Goal: Transaction & Acquisition: Download file/media

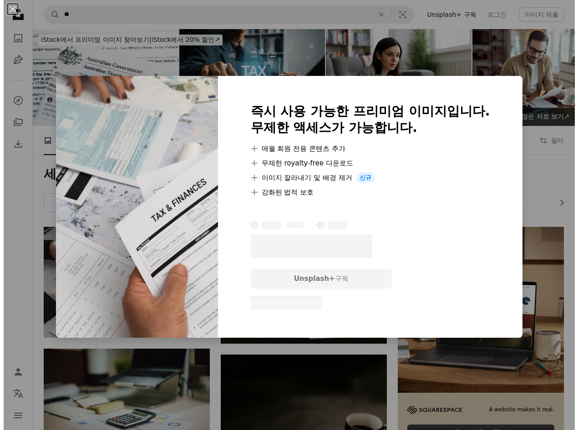
scroll to position [45, 0]
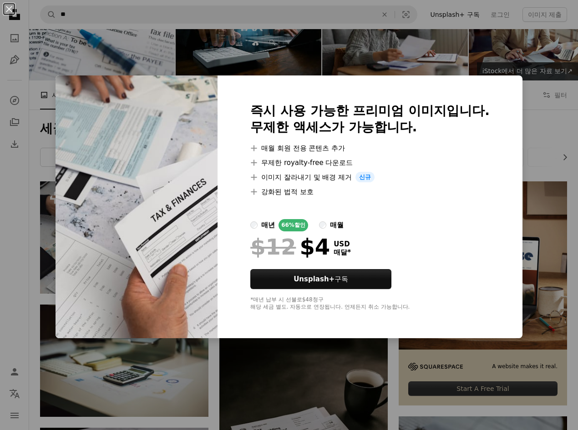
click at [533, 248] on div "An X shape 즉시 사용 가능한 프리미엄 이미지입니다. 무제한 액세스가 가능합니다. A plus sign 매월 회원 전용 콘텐츠 추가 A…" at bounding box center [289, 215] width 578 height 430
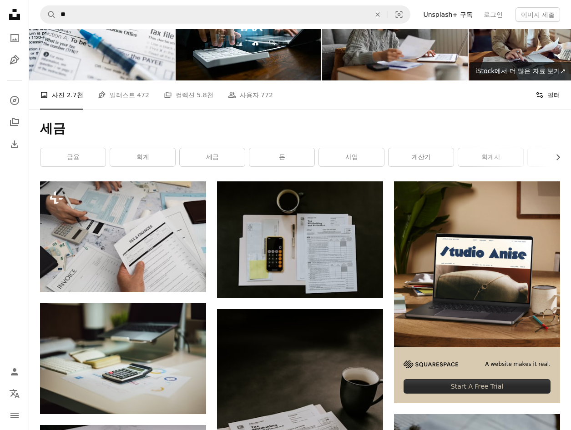
click at [559, 91] on button "Filters 필터" at bounding box center [547, 95] width 25 height 29
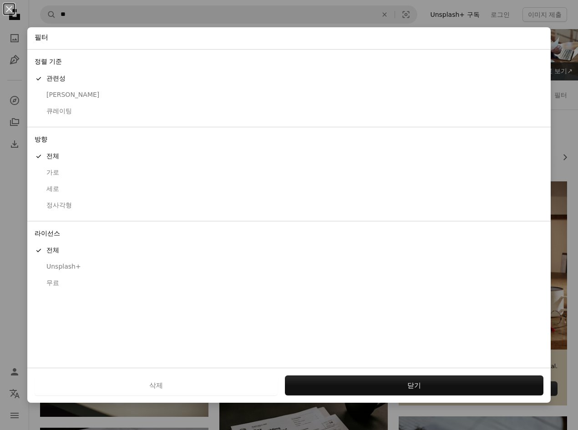
click at [74, 284] on div "무료" at bounding box center [289, 283] width 509 height 9
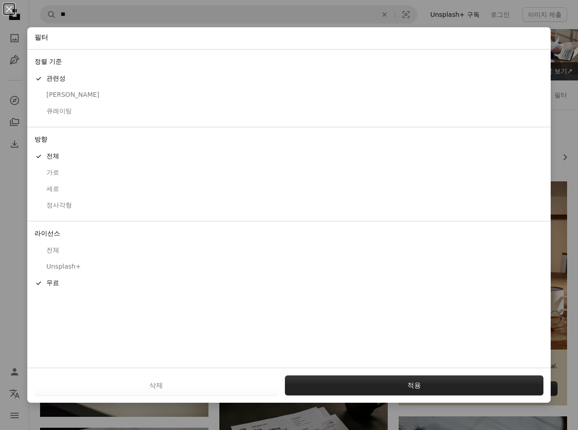
click at [389, 383] on button "적용" at bounding box center [414, 386] width 258 height 20
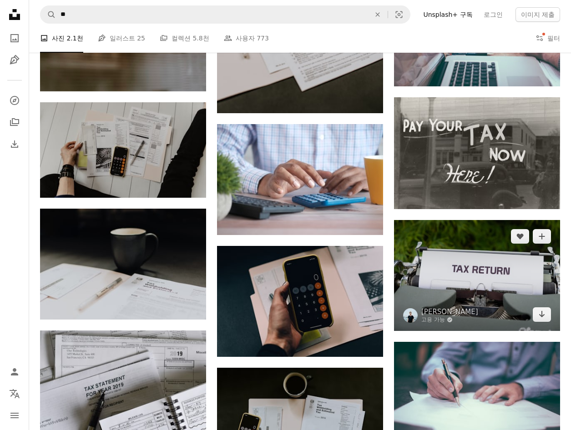
scroll to position [500, 0]
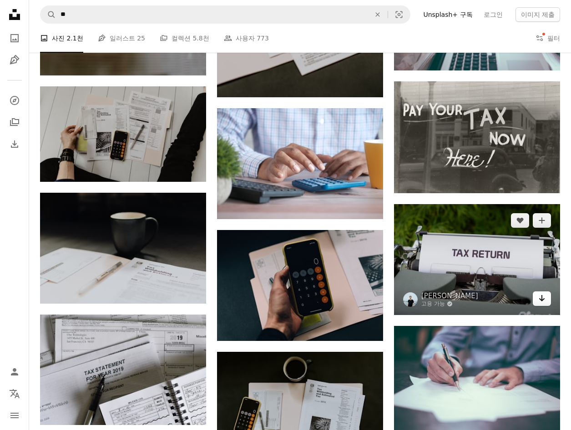
click at [543, 304] on icon "Arrow pointing down" at bounding box center [541, 298] width 7 height 11
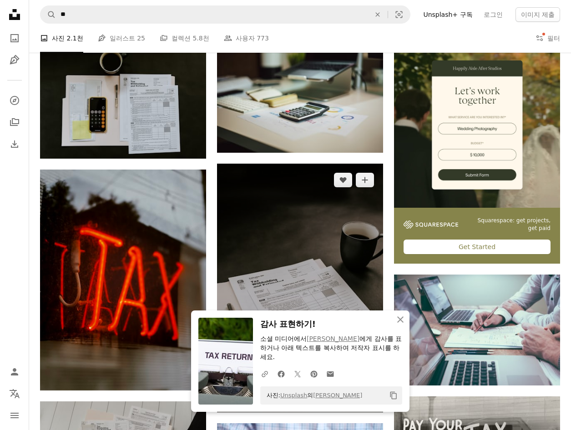
scroll to position [182, 0]
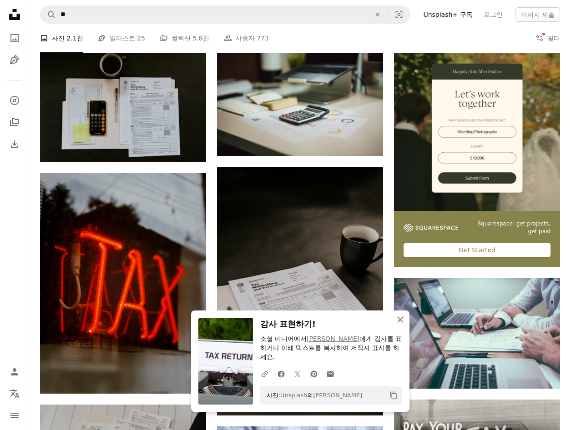
click at [402, 318] on icon "An X shape" at bounding box center [400, 319] width 11 height 11
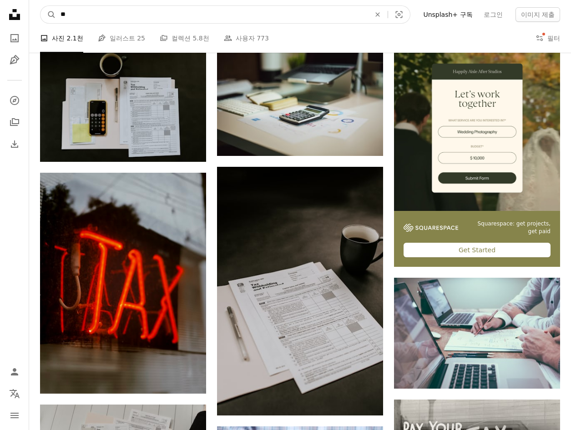
drag, startPoint x: 95, startPoint y: 21, endPoint x: 29, endPoint y: 25, distance: 66.1
click at [34, 25] on nav "A magnifying glass ** An X shape Visual search Filters Unsplash+ 구독 로그인 이미지 제출" at bounding box center [300, 14] width 542 height 29
type input "**"
click at [40, 6] on button "A magnifying glass" at bounding box center [47, 14] width 15 height 17
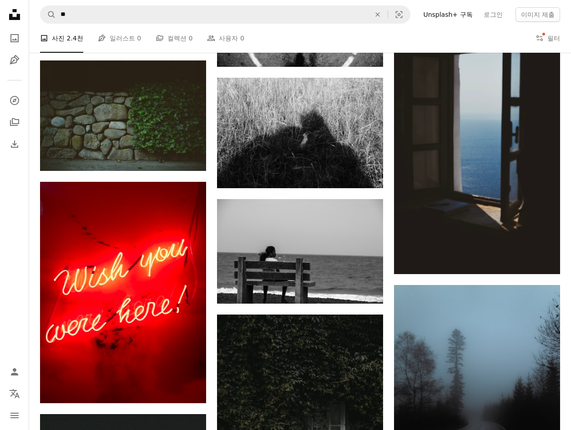
scroll to position [546, 0]
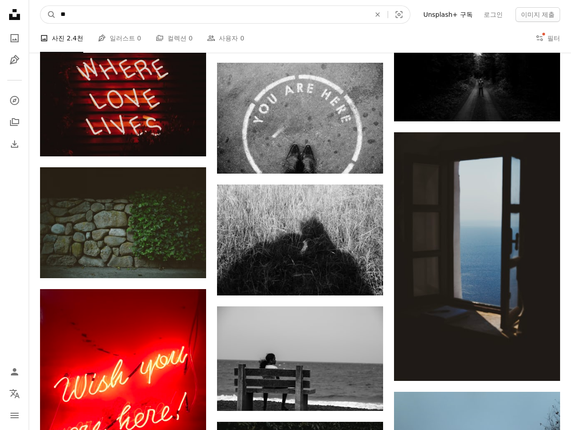
drag, startPoint x: 77, startPoint y: 20, endPoint x: 0, endPoint y: 14, distance: 77.6
type input "*"
click button "A magnifying glass" at bounding box center [47, 14] width 15 height 17
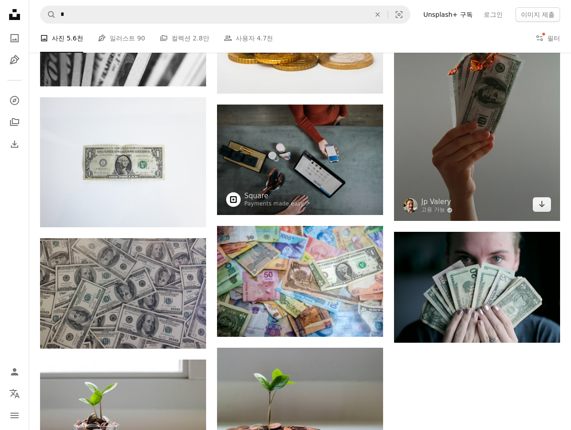
scroll to position [864, 0]
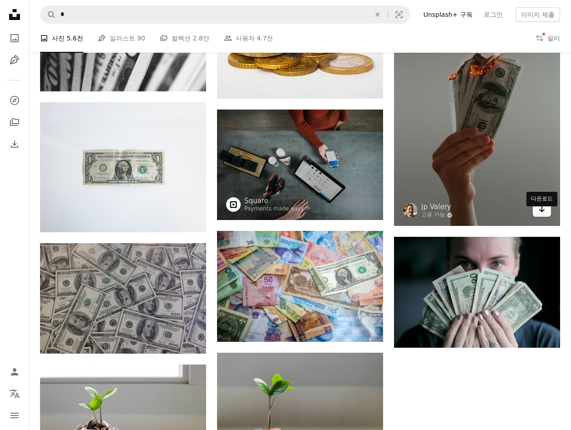
click at [544, 215] on icon "Arrow pointing down" at bounding box center [541, 209] width 7 height 11
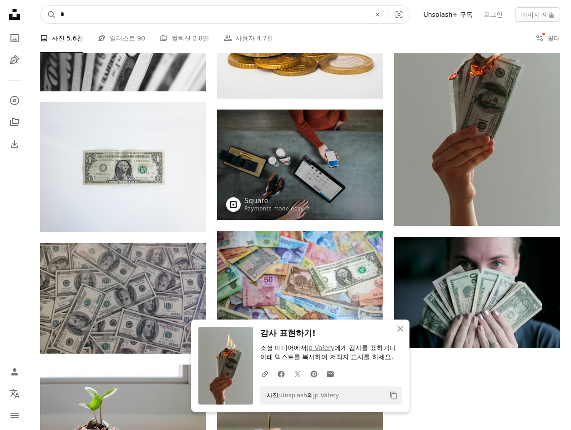
drag, startPoint x: 80, startPoint y: 15, endPoint x: -5, endPoint y: 21, distance: 85.3
click at [0, 21] on html "Unsplash logo Unsplash 홈 A photo Pen Tool A compass A stack of folders Download…" at bounding box center [285, 4] width 571 height 1736
type input "**"
click button "A magnifying glass" at bounding box center [47, 14] width 15 height 17
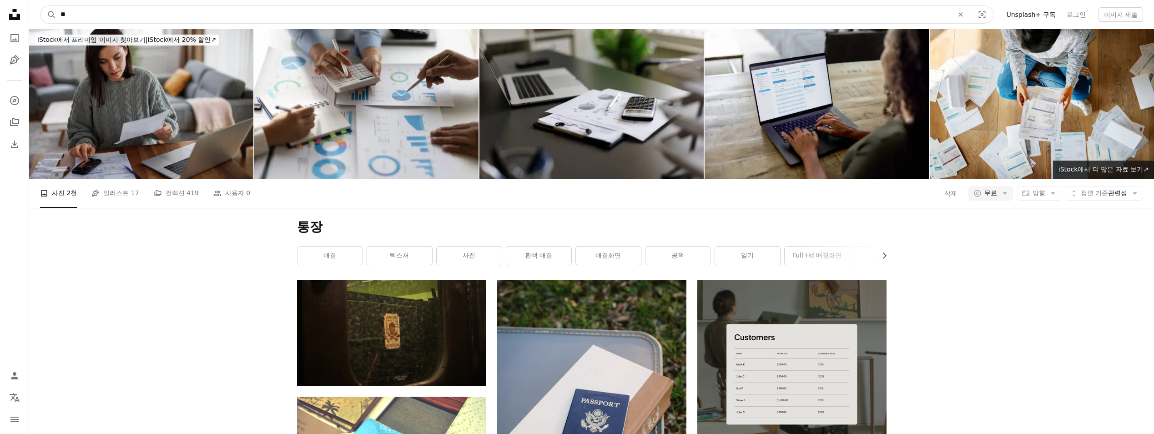
drag, startPoint x: 106, startPoint y: 15, endPoint x: 14, endPoint y: 19, distance: 91.6
click at [438, 9] on input "**" at bounding box center [503, 14] width 895 height 17
drag, startPoint x: 438, startPoint y: 9, endPoint x: 257, endPoint y: 8, distance: 181.1
click at [258, 7] on input "**" at bounding box center [503, 14] width 895 height 17
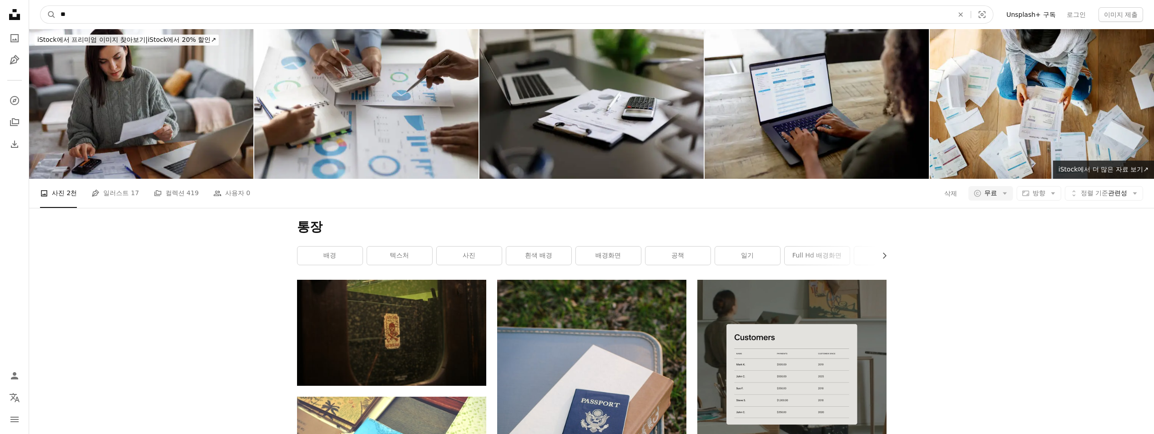
paste input "******"
type input "********"
click at [40, 6] on button "A magnifying glass" at bounding box center [47, 14] width 15 height 17
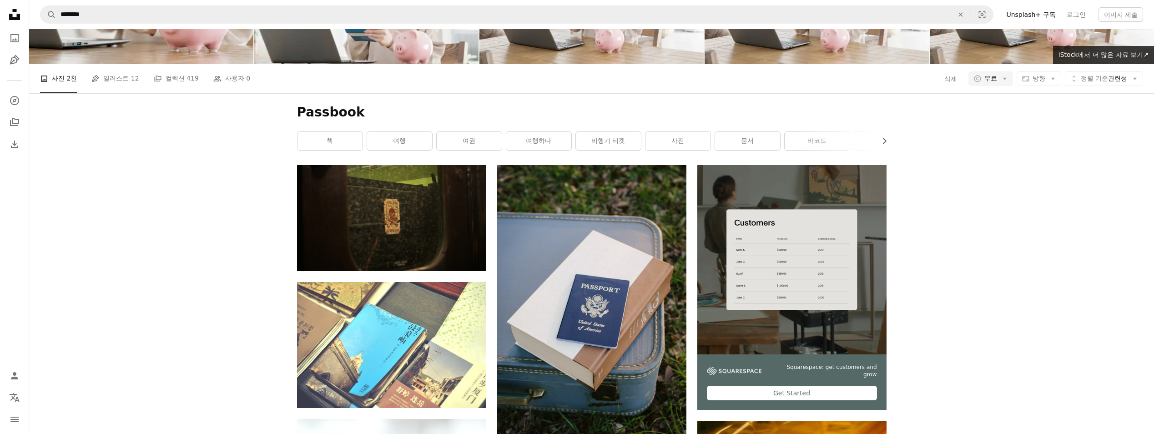
scroll to position [40, 0]
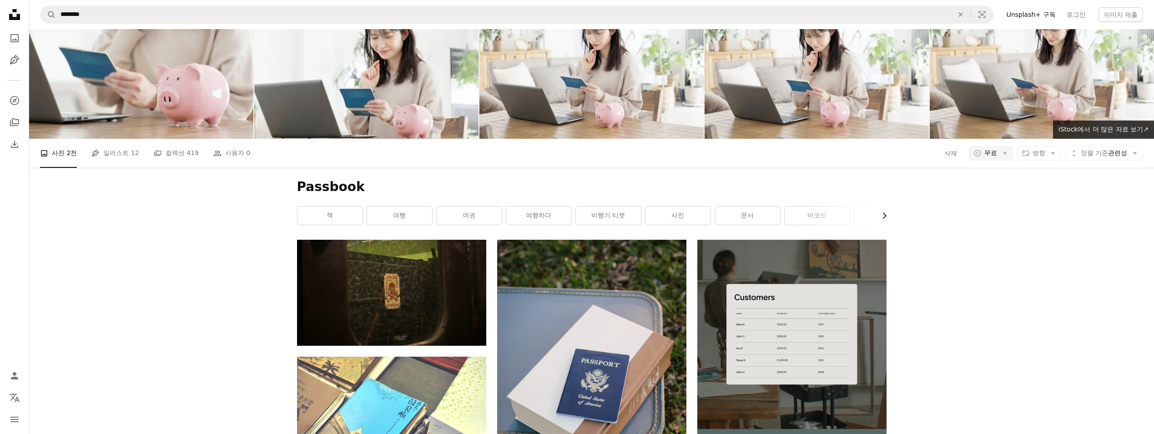
click at [570, 216] on icon "button" at bounding box center [885, 215] width 4 height 6
click at [570, 216] on div "일기" at bounding box center [854, 215] width 66 height 19
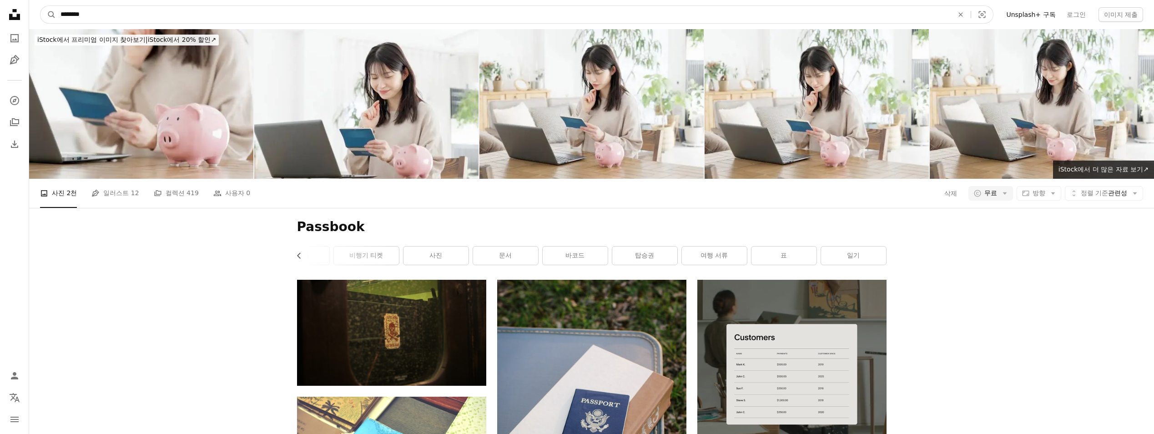
click at [117, 17] on input "********" at bounding box center [503, 14] width 895 height 17
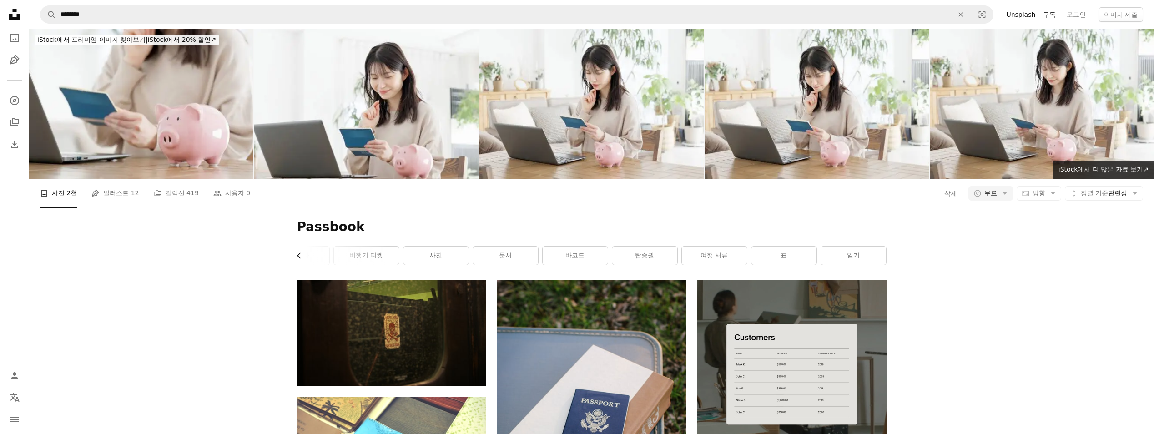
click at [306, 257] on button "Chevron left" at bounding box center [302, 256] width 10 height 18
click at [303, 257] on icon "Chevron left" at bounding box center [299, 255] width 9 height 9
click at [303, 257] on link "책" at bounding box center [330, 256] width 65 height 18
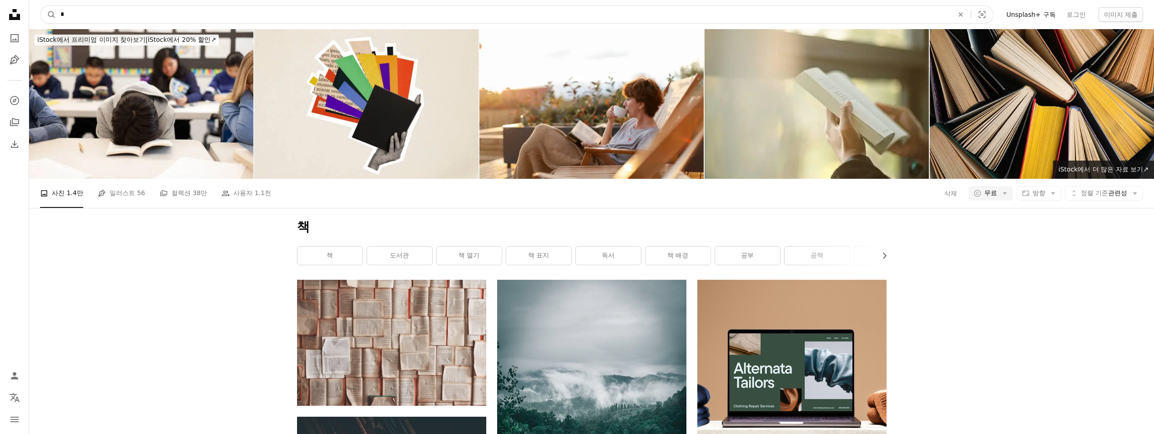
drag, startPoint x: 149, startPoint y: 5, endPoint x: 16, endPoint y: 5, distance: 132.8
type input "*"
click at [40, 6] on button "A magnifying glass" at bounding box center [47, 14] width 15 height 17
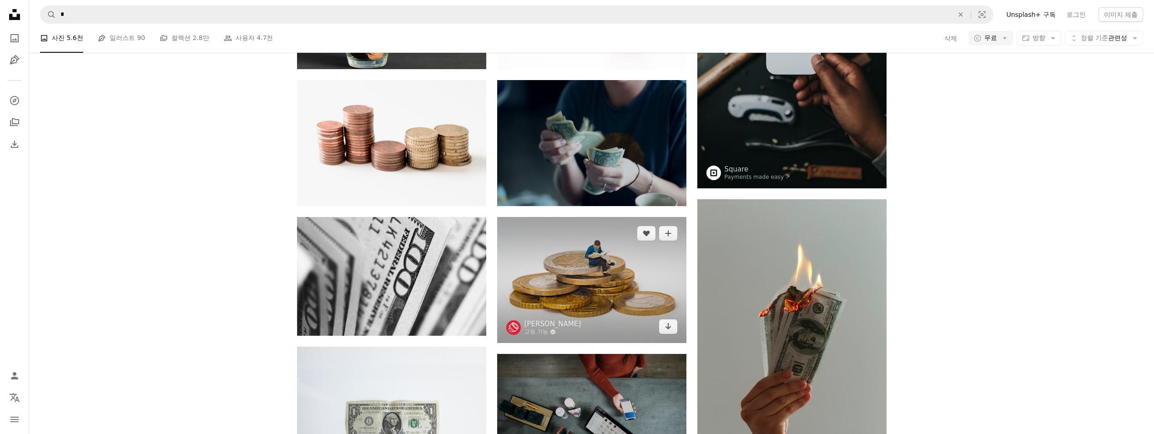
scroll to position [773, 0]
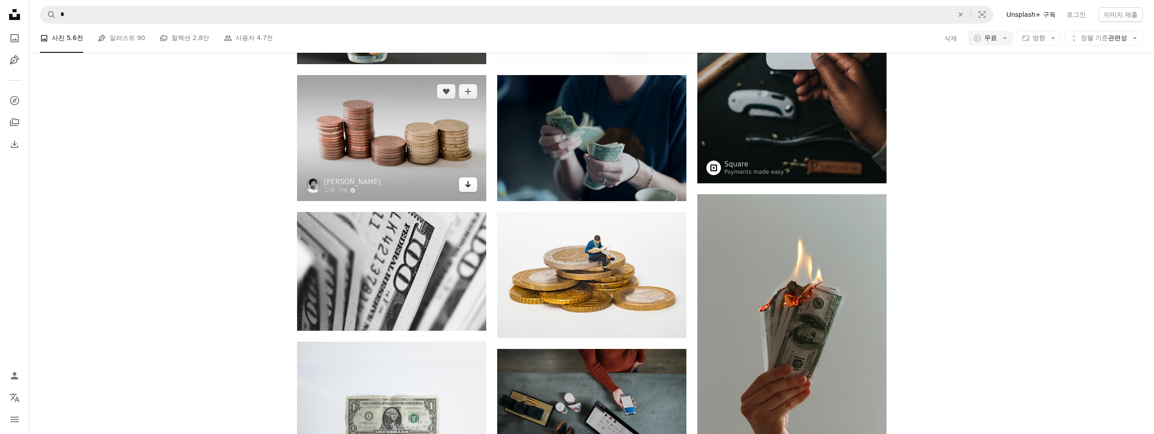
click at [467, 186] on icon "다운로드" at bounding box center [468, 184] width 6 height 6
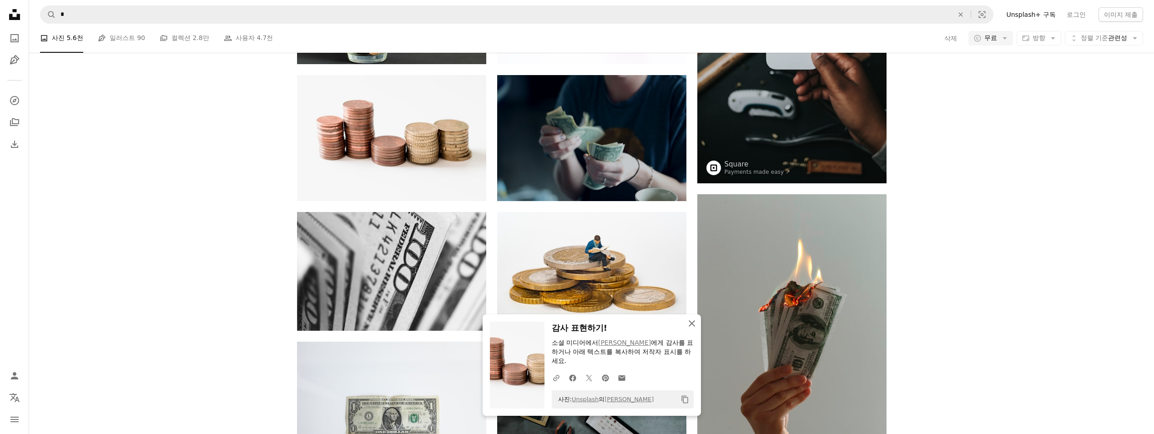
click at [570, 323] on icon "button" at bounding box center [692, 323] width 6 height 6
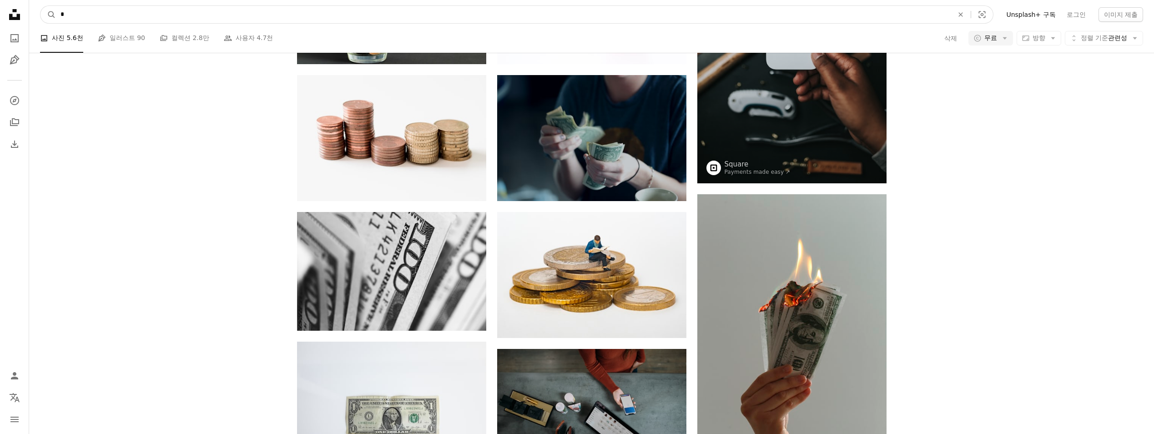
drag, startPoint x: 234, startPoint y: 20, endPoint x: 173, endPoint y: 17, distance: 61.5
click at [174, 17] on input "*" at bounding box center [503, 14] width 895 height 17
type input "**"
click button "A magnifying glass" at bounding box center [47, 14] width 15 height 17
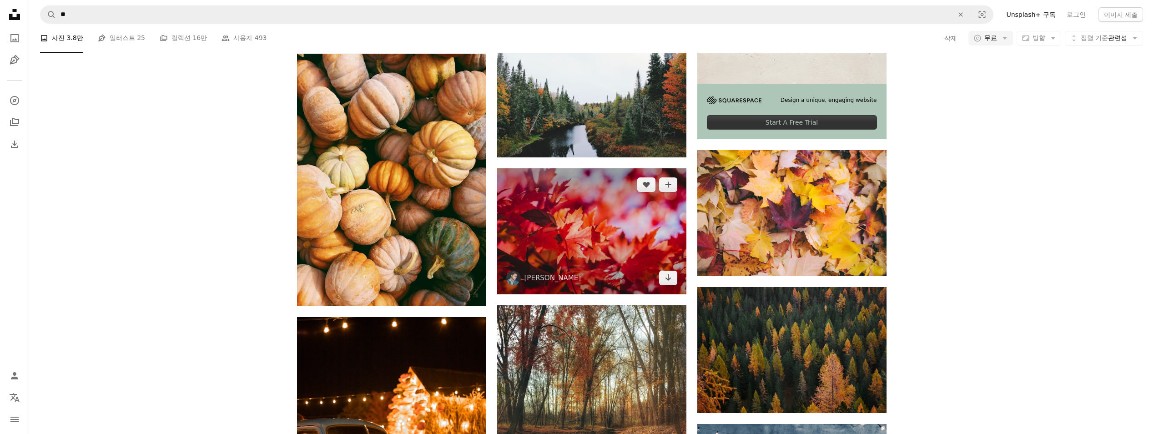
scroll to position [409, 0]
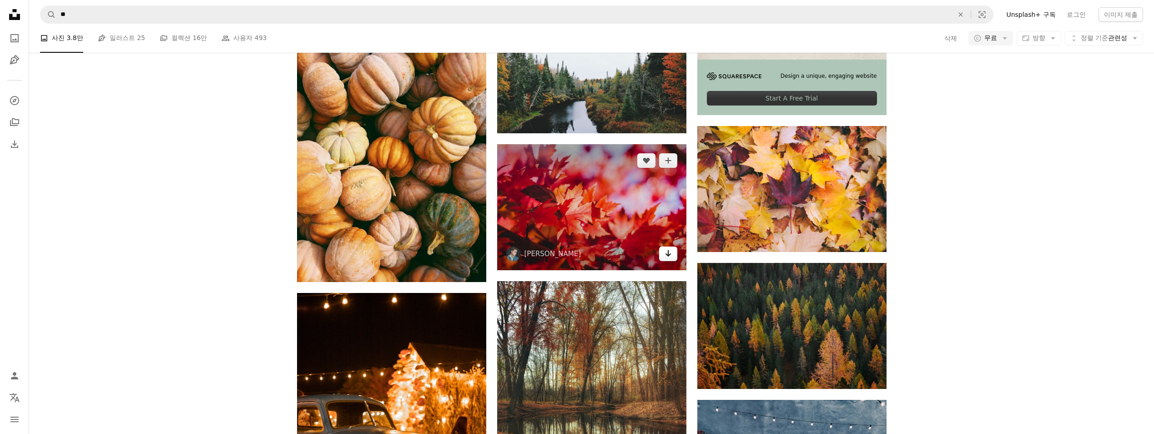
click at [570, 258] on icon "Arrow pointing down" at bounding box center [668, 253] width 7 height 11
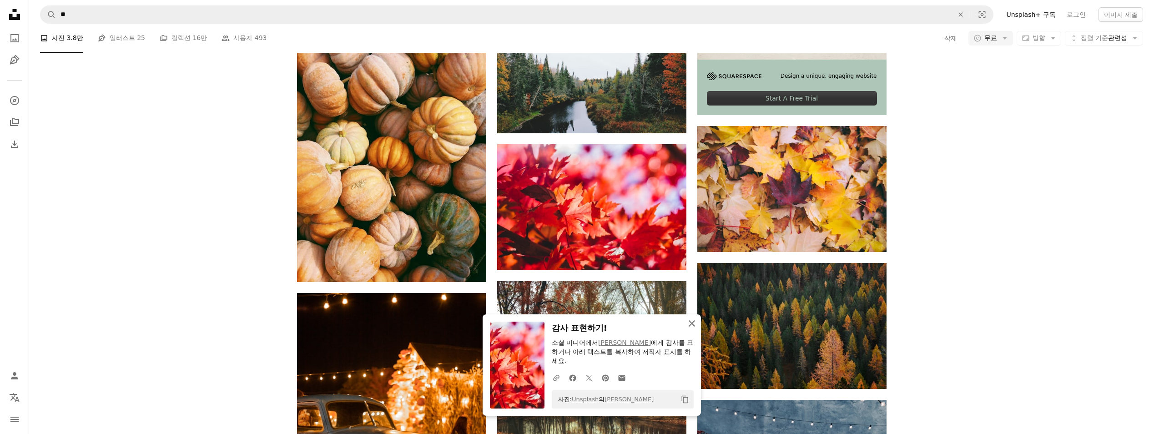
click at [570, 324] on icon "button" at bounding box center [692, 323] width 6 height 6
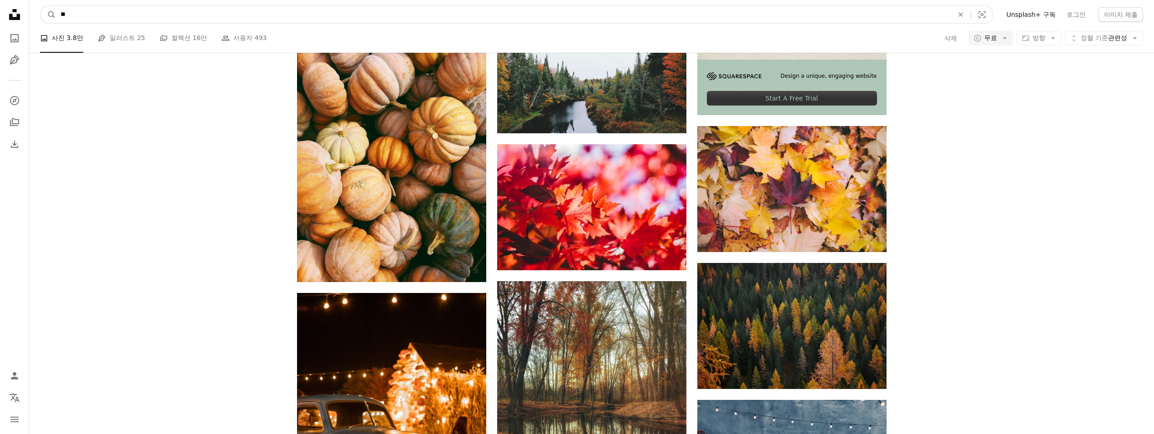
drag, startPoint x: 228, startPoint y: 18, endPoint x: 80, endPoint y: 21, distance: 147.9
click at [96, 23] on form "A magnifying glass ** An X shape Visual search" at bounding box center [517, 14] width 954 height 18
type input "*"
type input "***"
click button "A magnifying glass" at bounding box center [47, 14] width 15 height 17
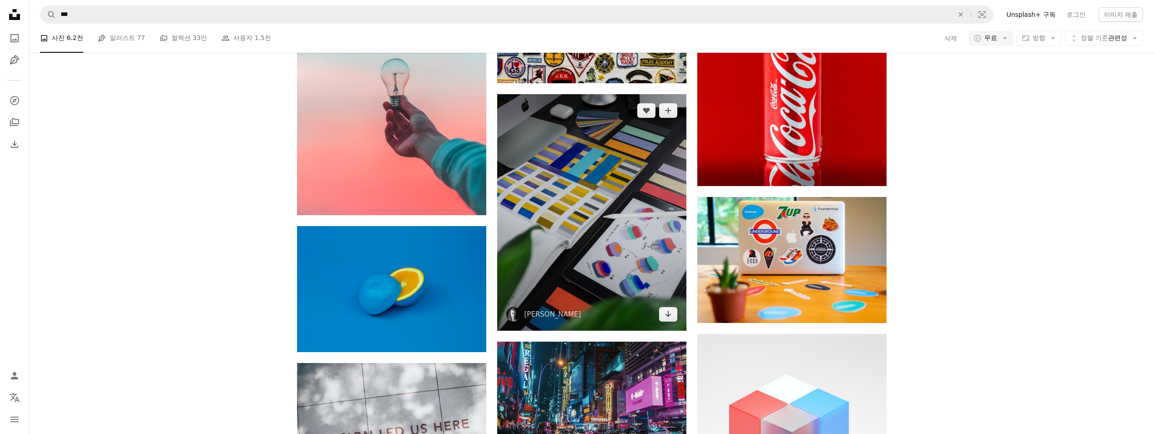
scroll to position [591, 0]
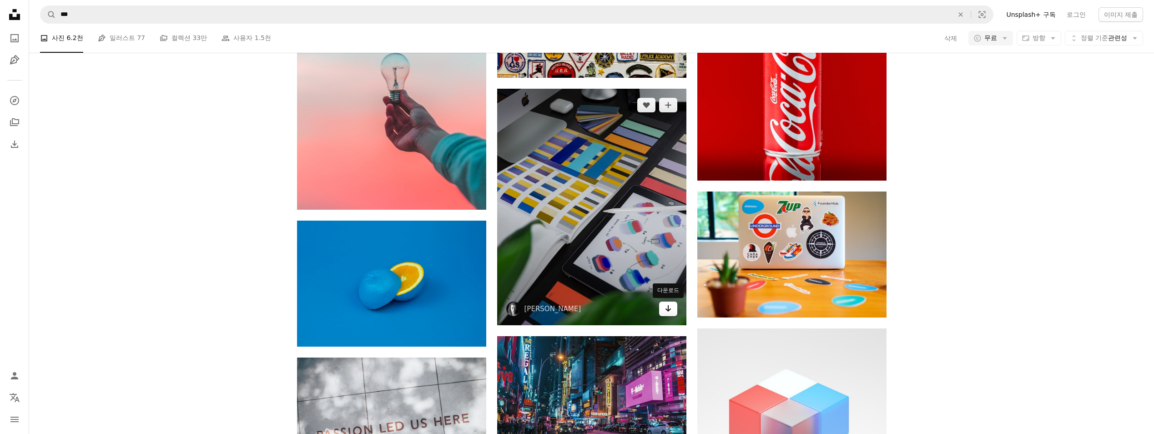
click at [570, 310] on icon "다운로드" at bounding box center [668, 308] width 6 height 6
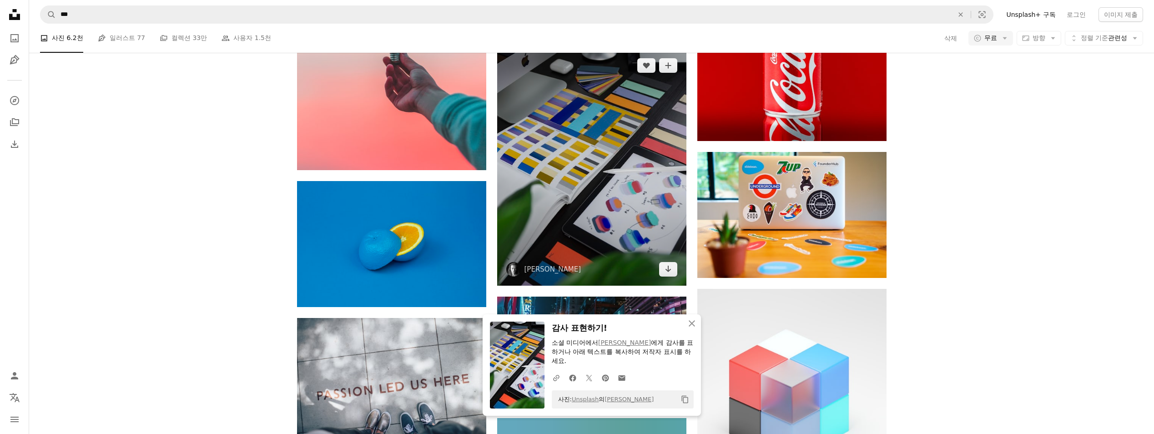
scroll to position [682, 0]
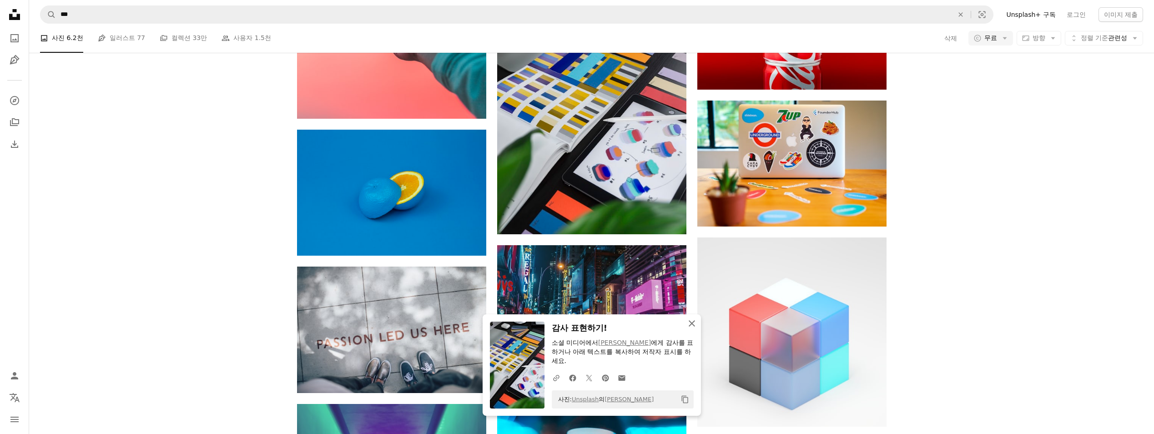
click at [570, 322] on icon "An X shape" at bounding box center [691, 323] width 11 height 11
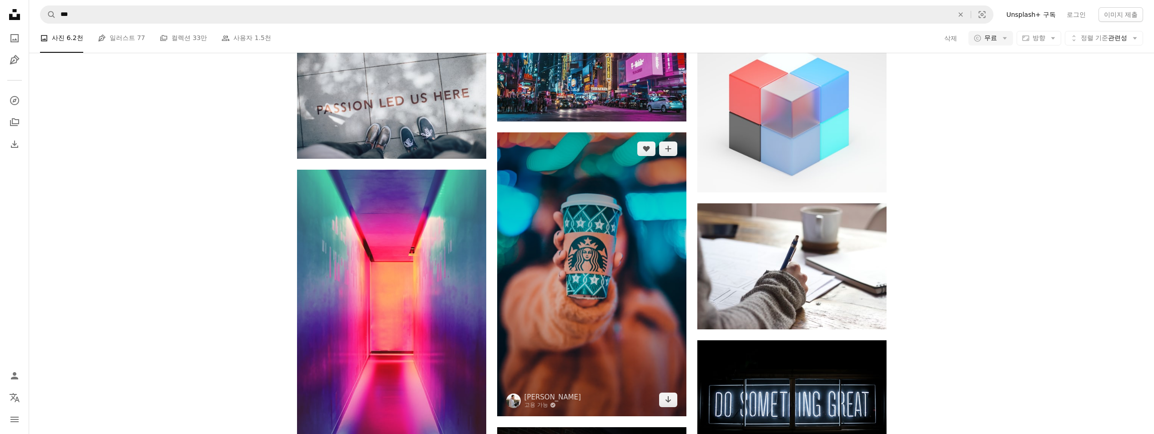
scroll to position [1001, 0]
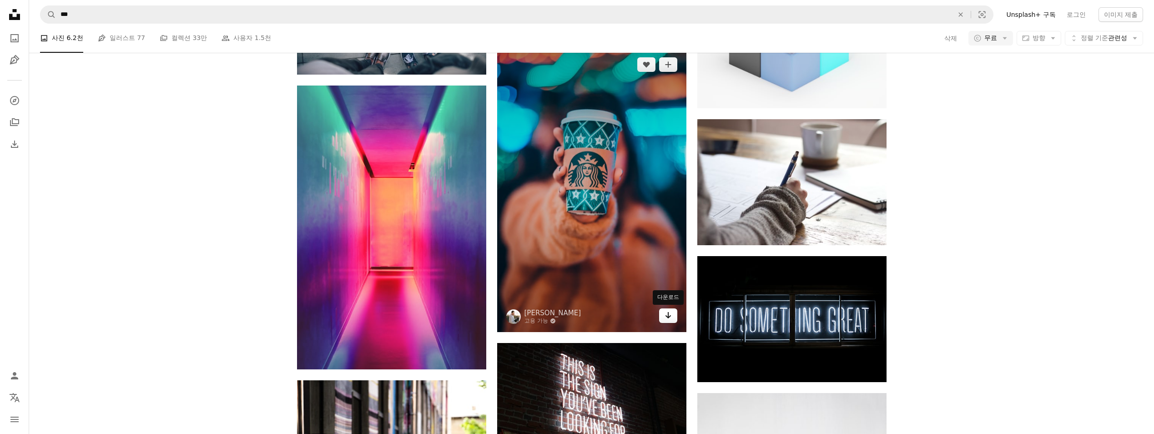
click at [570, 316] on icon "Arrow pointing down" at bounding box center [668, 315] width 7 height 11
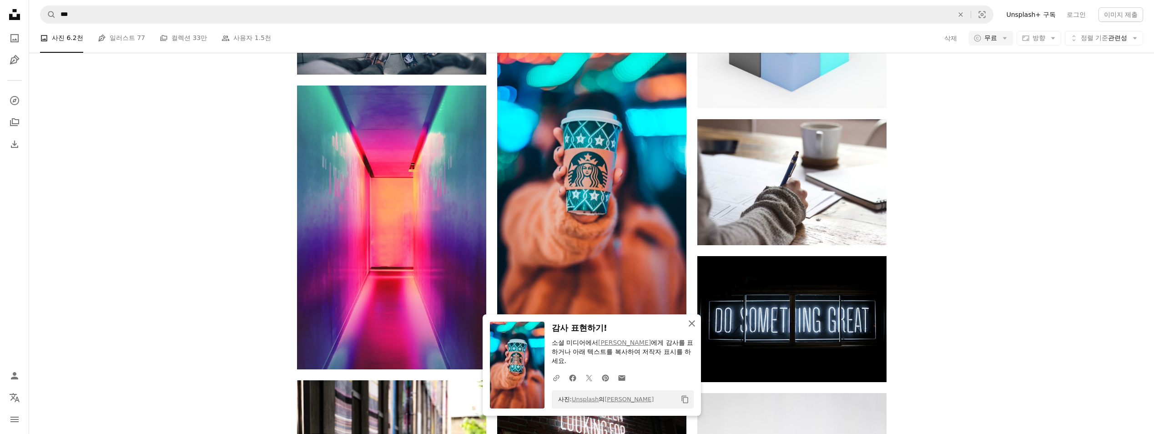
click at [570, 323] on icon "An X shape" at bounding box center [691, 323] width 11 height 11
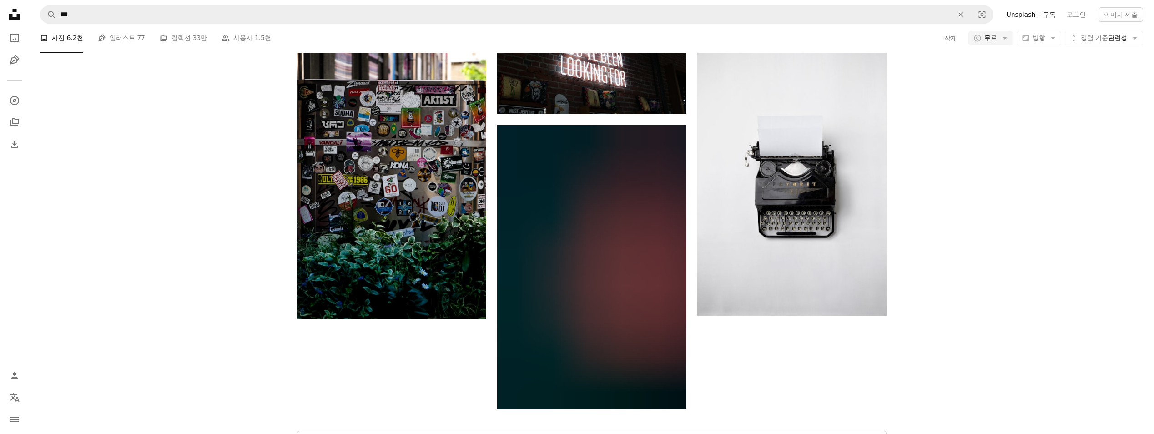
scroll to position [1365, 0]
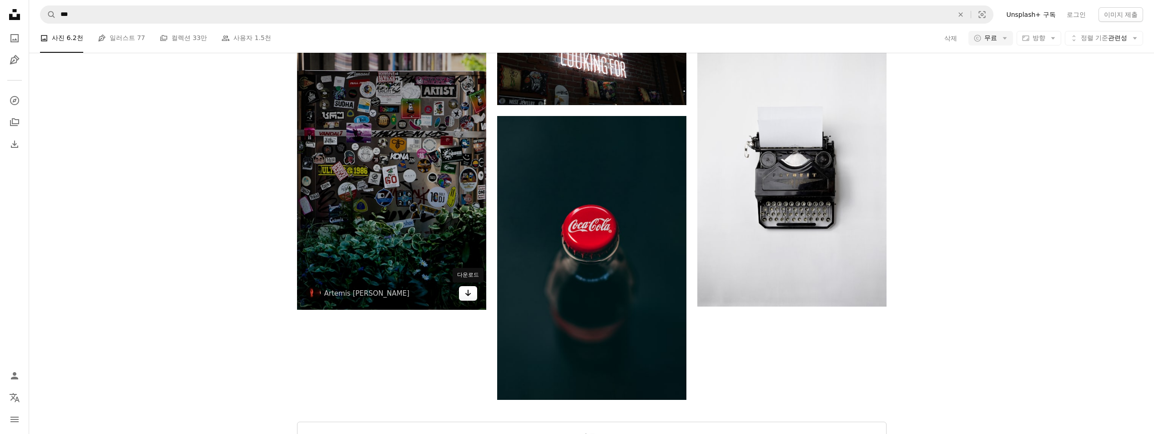
click at [468, 292] on icon "다운로드" at bounding box center [468, 293] width 6 height 6
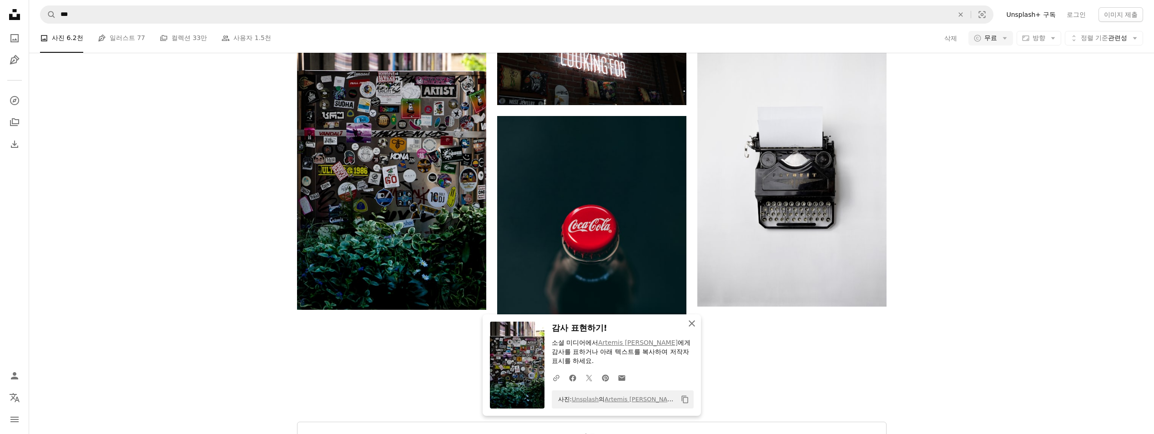
click at [570, 321] on icon "button" at bounding box center [692, 323] width 6 height 6
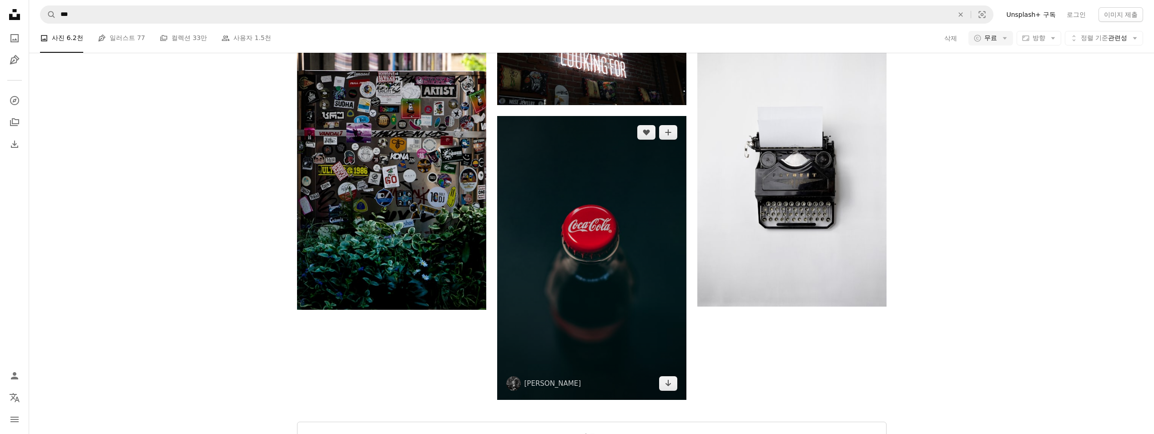
click at [570, 392] on img at bounding box center [591, 258] width 189 height 284
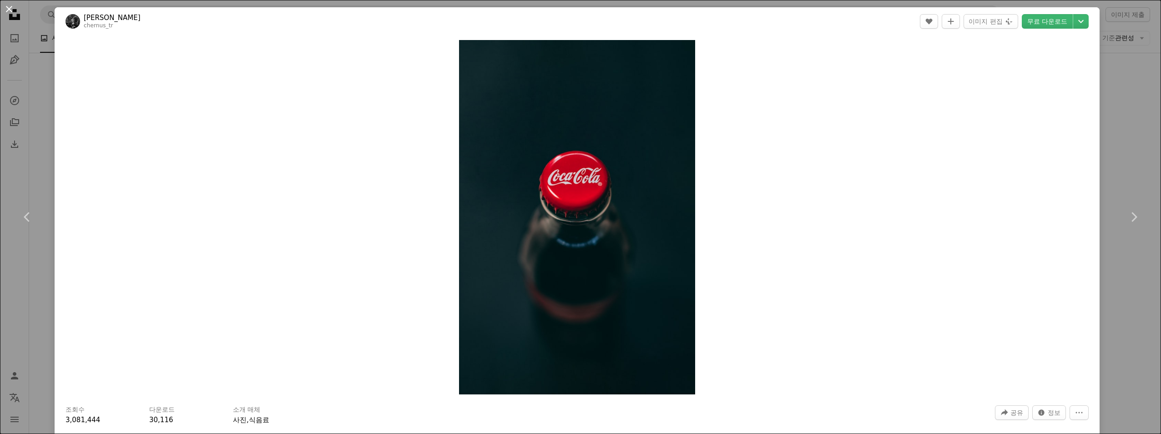
click at [8, 6] on button "An X shape" at bounding box center [9, 9] width 11 height 11
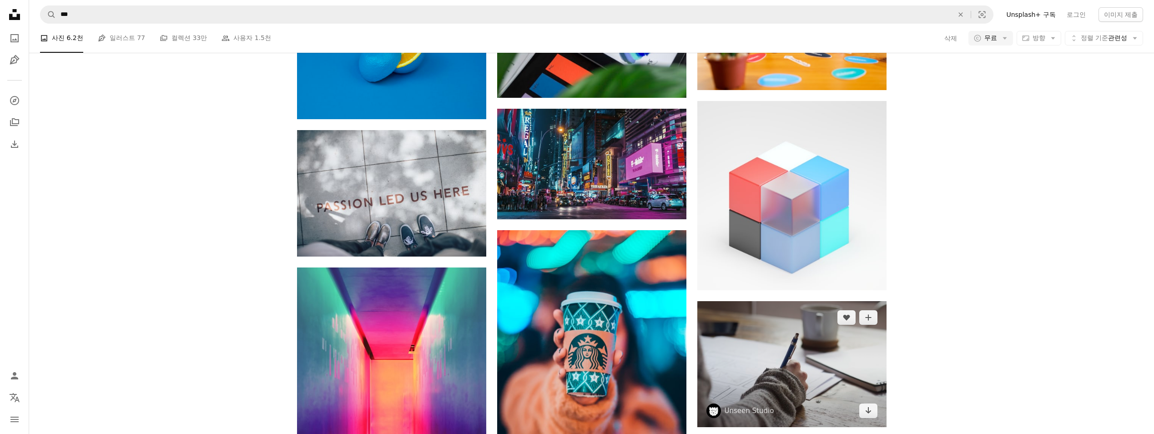
scroll to position [637, 0]
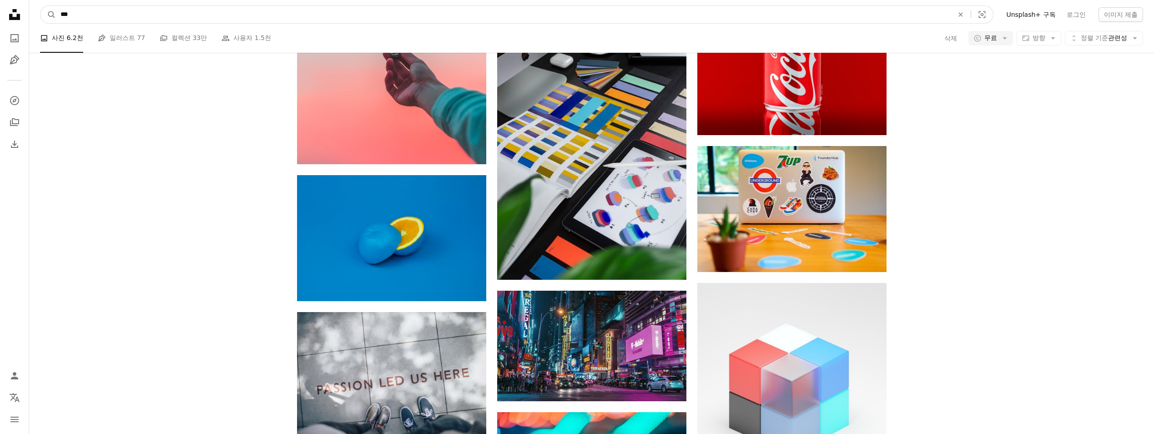
click at [141, 13] on input "***" at bounding box center [503, 14] width 895 height 17
type input "***"
click button "A magnifying glass" at bounding box center [47, 14] width 15 height 17
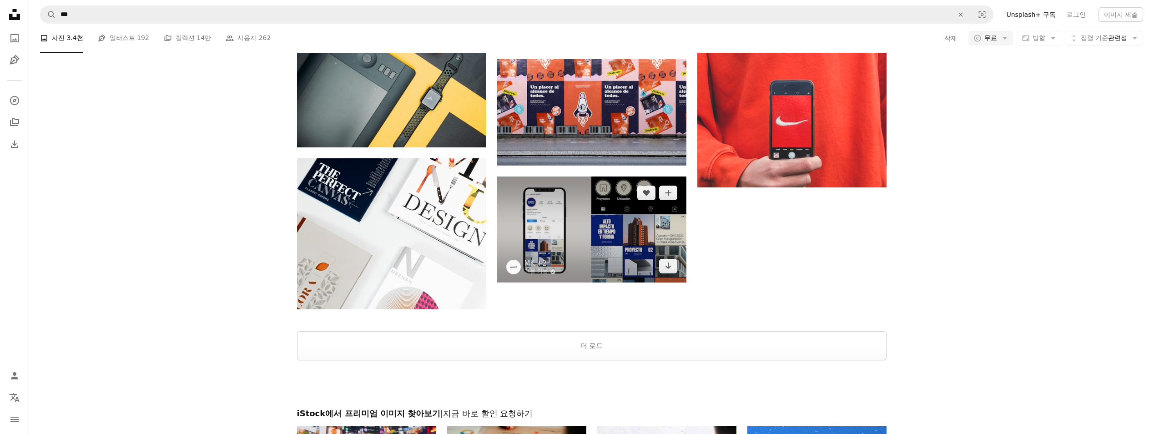
scroll to position [1228, 0]
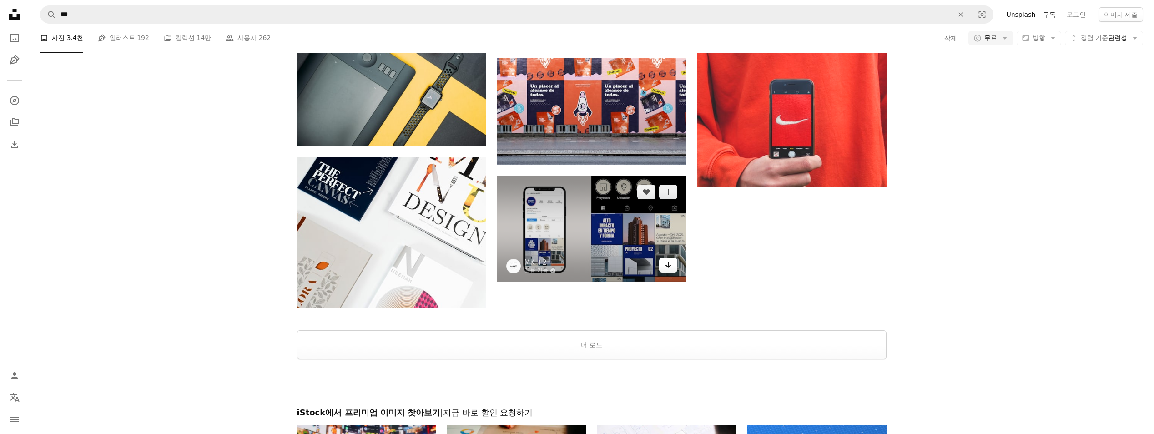
click at [570, 268] on icon "Arrow pointing down" at bounding box center [668, 264] width 7 height 11
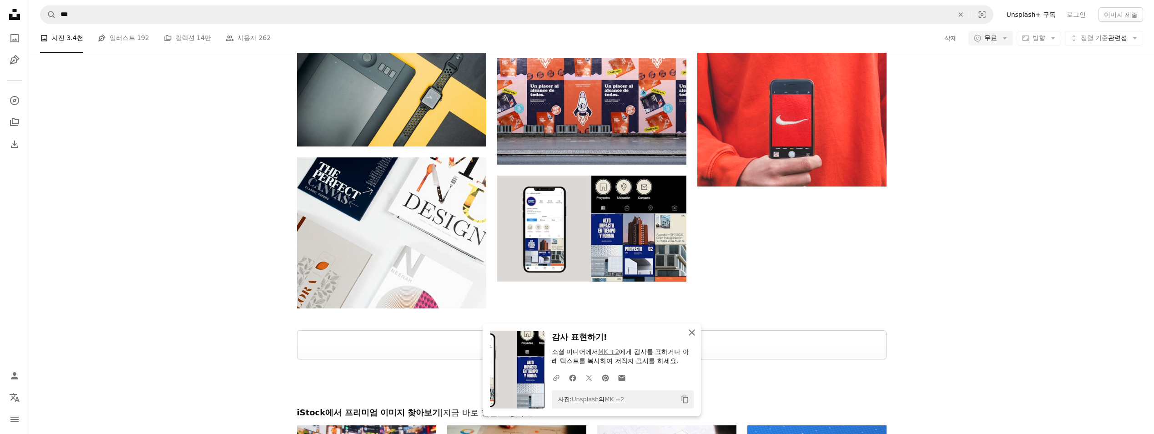
click at [570, 328] on icon "An X shape" at bounding box center [691, 332] width 11 height 11
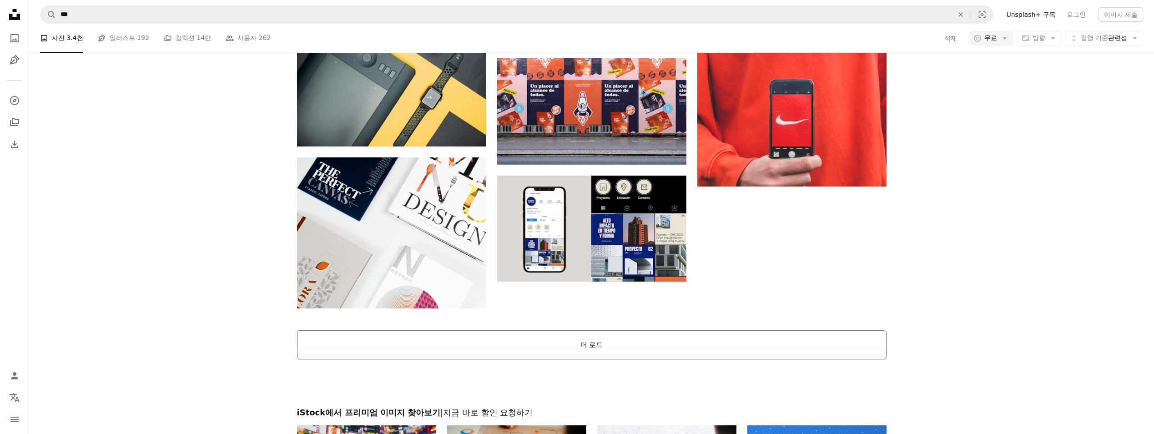
click at [570, 347] on button "더 로드" at bounding box center [592, 344] width 590 height 29
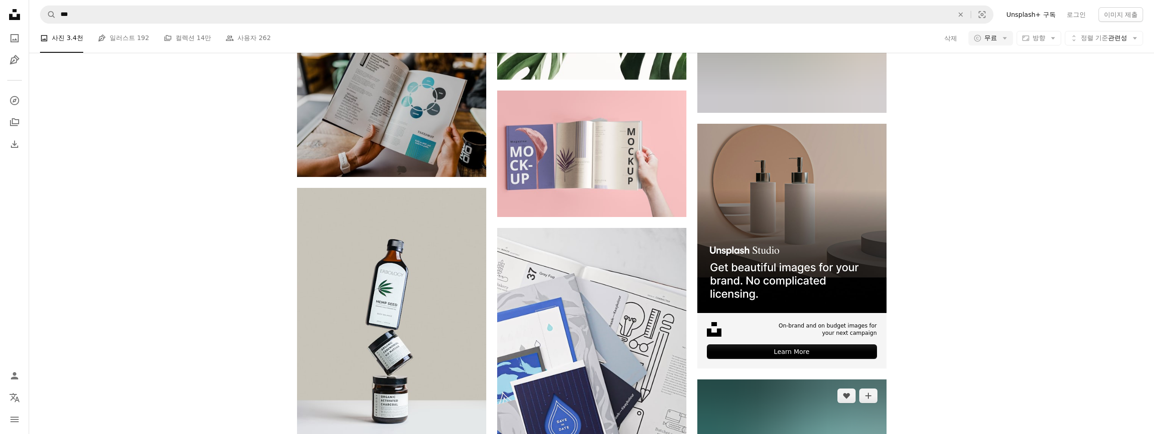
scroll to position [3185, 0]
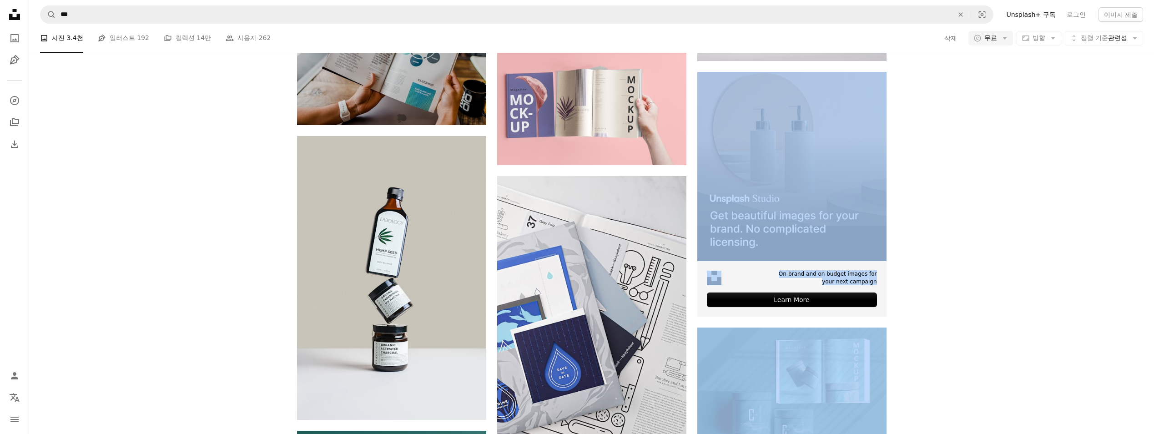
drag, startPoint x: 1153, startPoint y: 253, endPoint x: 1151, endPoint y: 329, distance: 76.0
drag, startPoint x: 1151, startPoint y: 329, endPoint x: 1151, endPoint y: 236, distance: 93.7
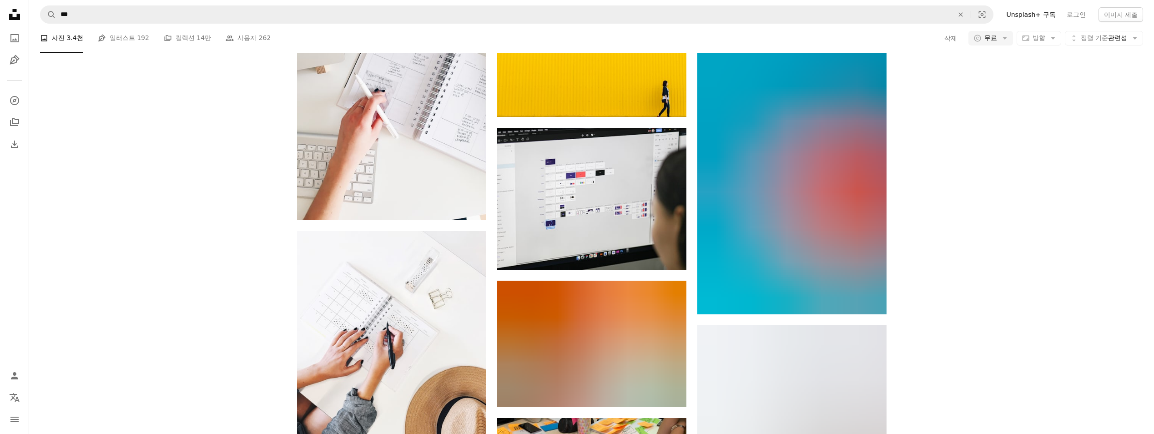
scroll to position [6875, 0]
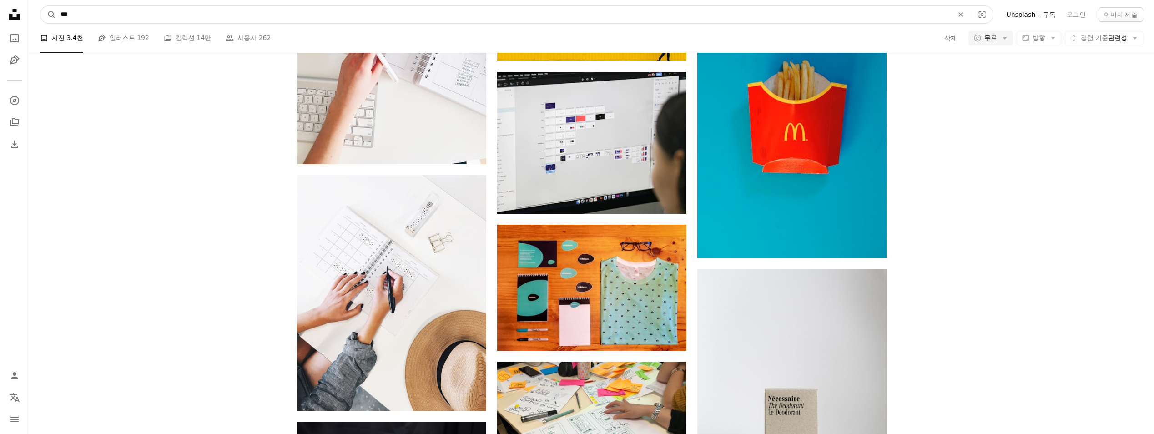
drag, startPoint x: 189, startPoint y: 15, endPoint x: 191, endPoint y: 28, distance: 12.5
click at [190, 18] on input "***" at bounding box center [503, 14] width 895 height 17
drag, startPoint x: 180, startPoint y: 18, endPoint x: 0, endPoint y: 14, distance: 179.8
type input "**"
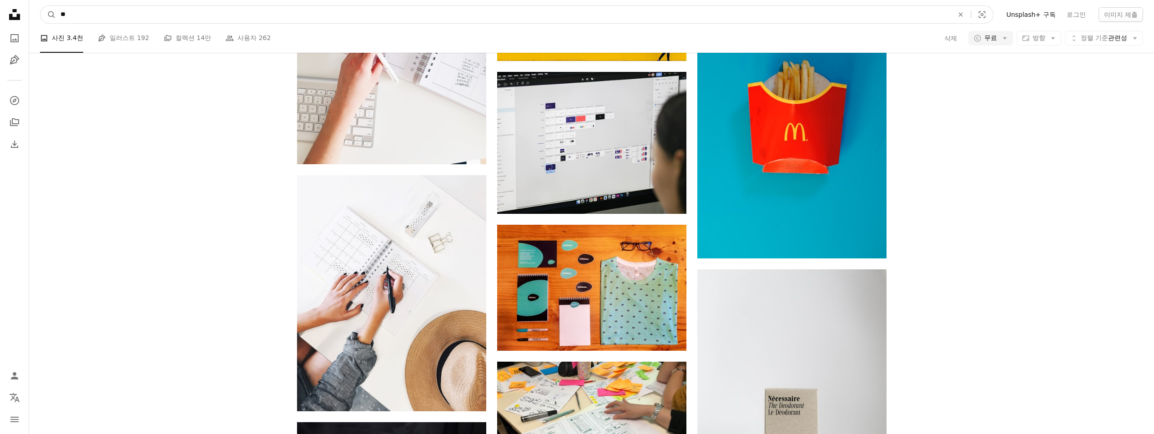
click button "A magnifying glass" at bounding box center [47, 14] width 15 height 17
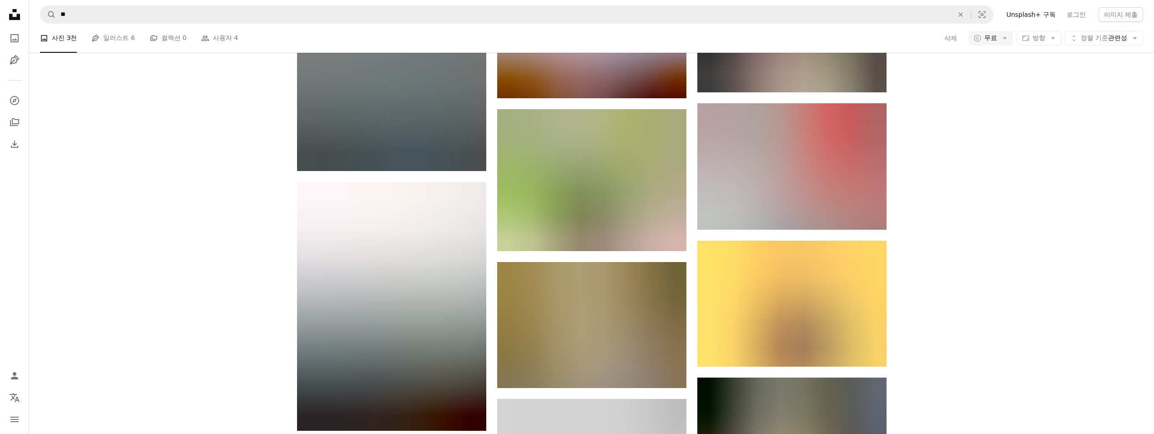
scroll to position [4099, 0]
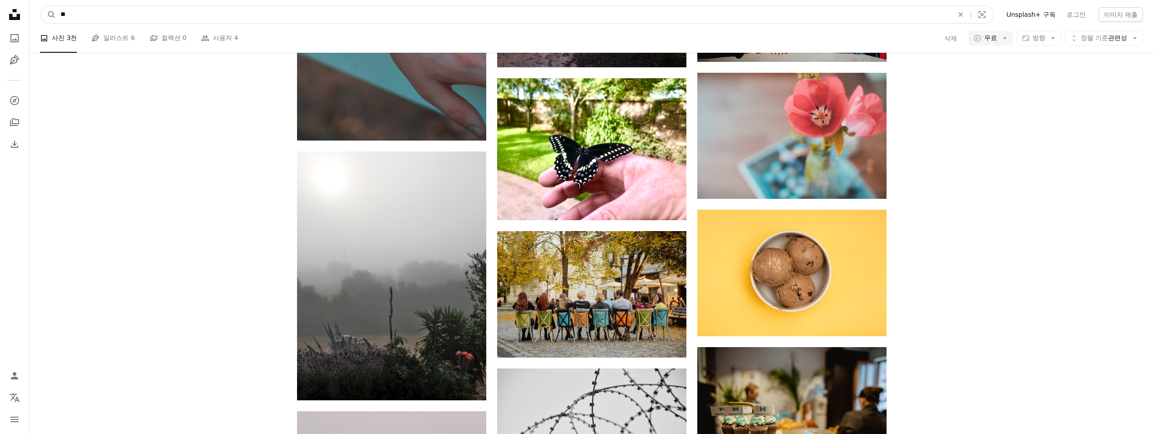
drag, startPoint x: 167, startPoint y: 15, endPoint x: 25, endPoint y: 14, distance: 142.4
click at [57, 14] on input "**" at bounding box center [503, 14] width 895 height 17
type input "***"
click at [40, 6] on button "A magnifying glass" at bounding box center [47, 14] width 15 height 17
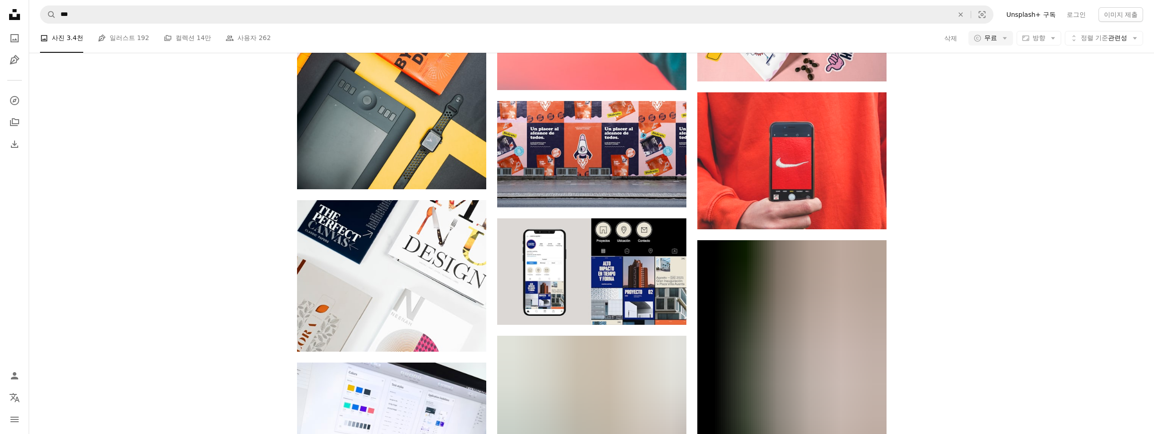
scroll to position [1348, 0]
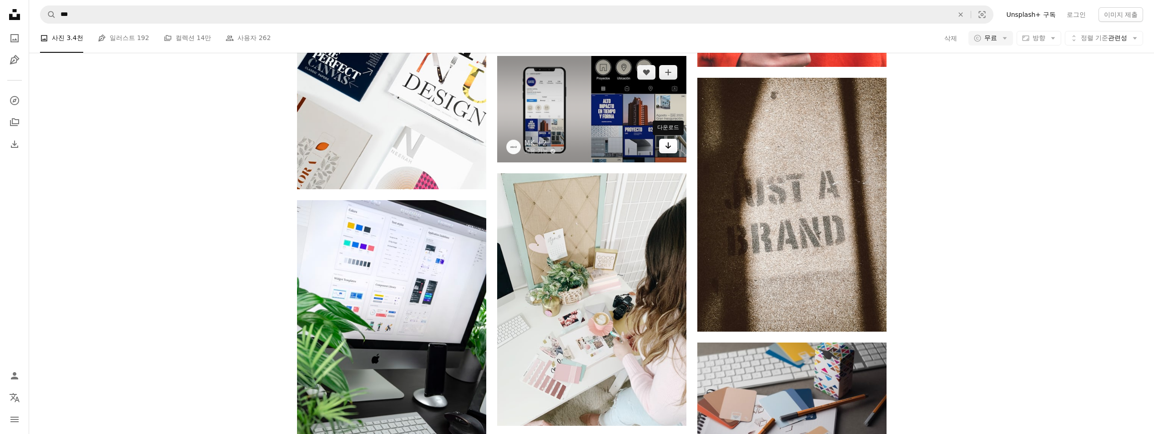
click at [570, 151] on link "Arrow pointing down" at bounding box center [668, 146] width 18 height 15
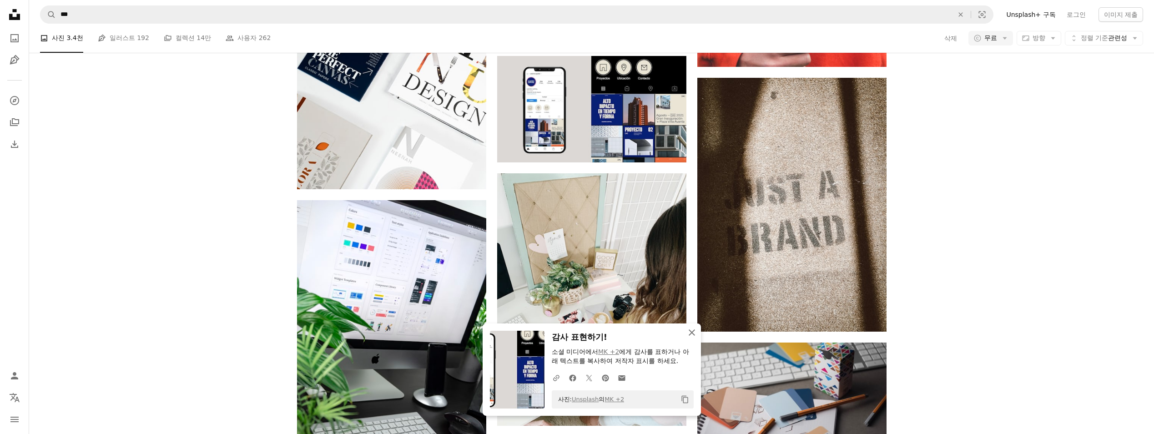
click at [570, 331] on icon "An X shape" at bounding box center [691, 332] width 11 height 11
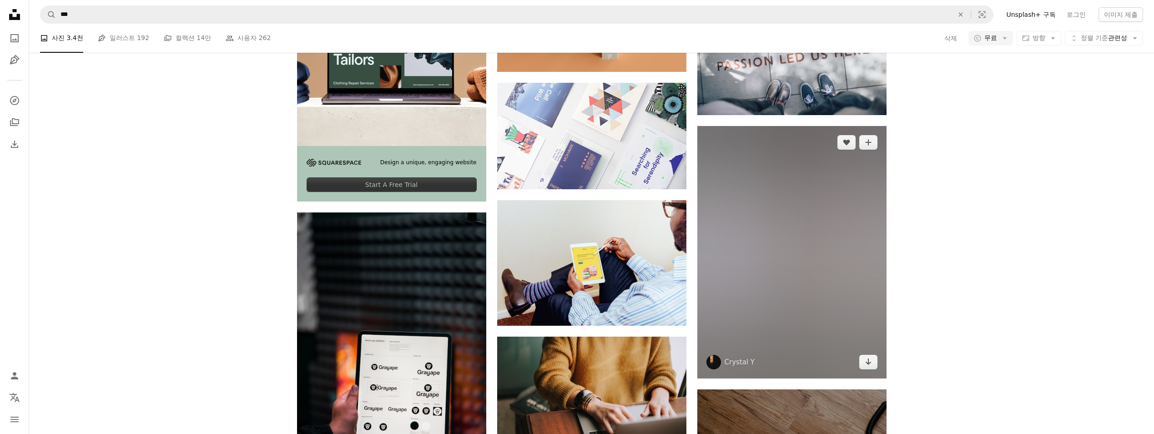
scroll to position [1848, 0]
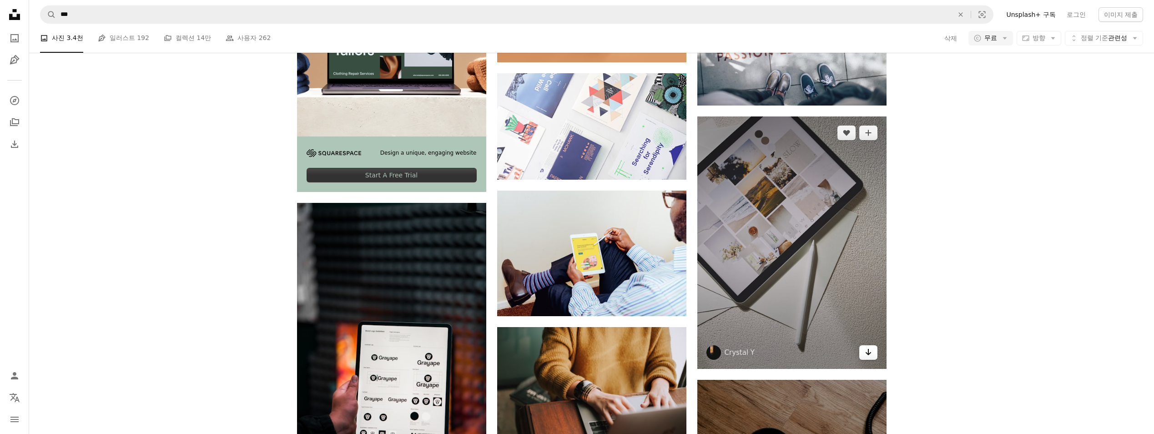
click at [570, 356] on link "Arrow pointing down" at bounding box center [868, 352] width 18 height 15
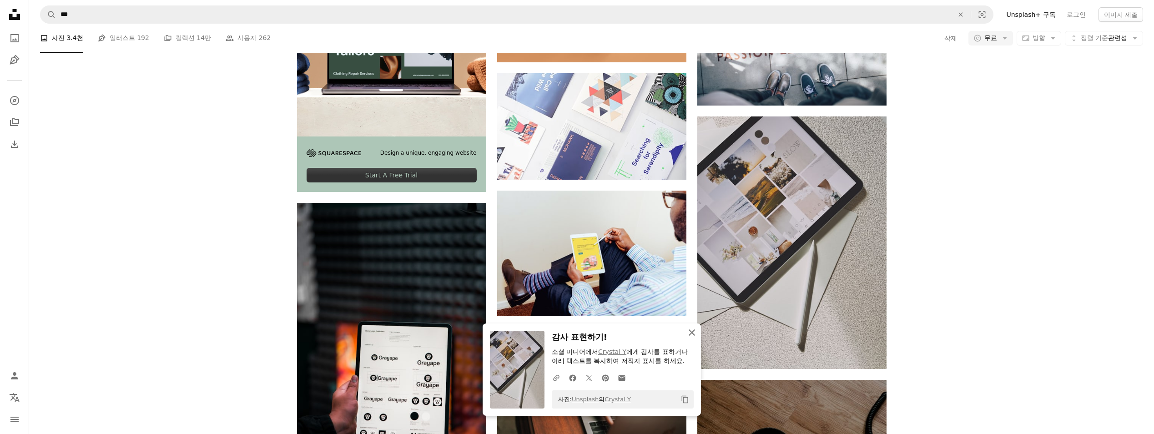
click at [570, 333] on icon "button" at bounding box center [692, 332] width 6 height 6
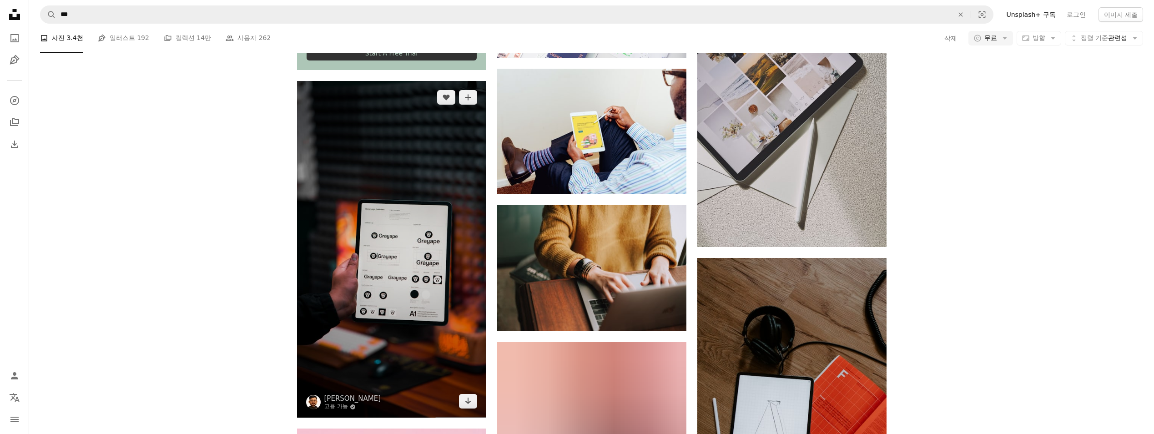
scroll to position [1984, 0]
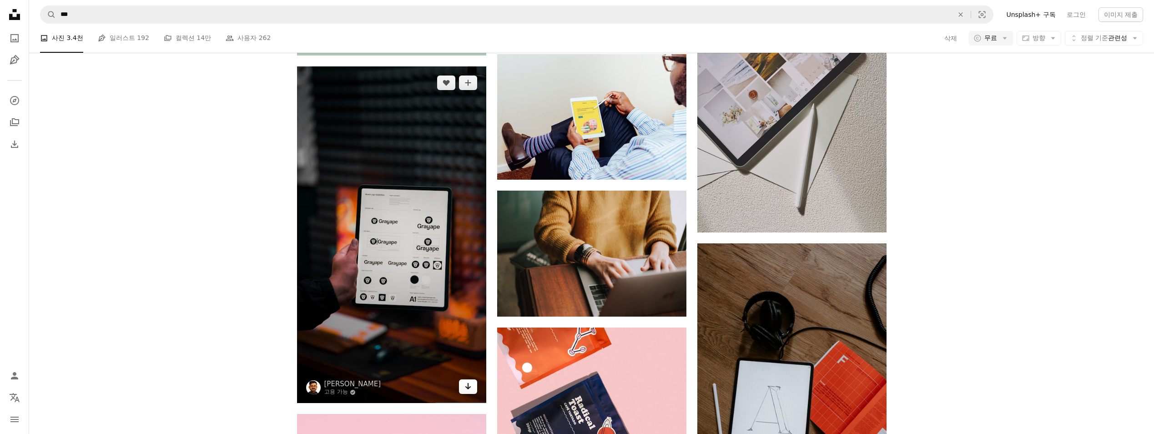
click at [468, 392] on link "Arrow pointing down" at bounding box center [468, 386] width 18 height 15
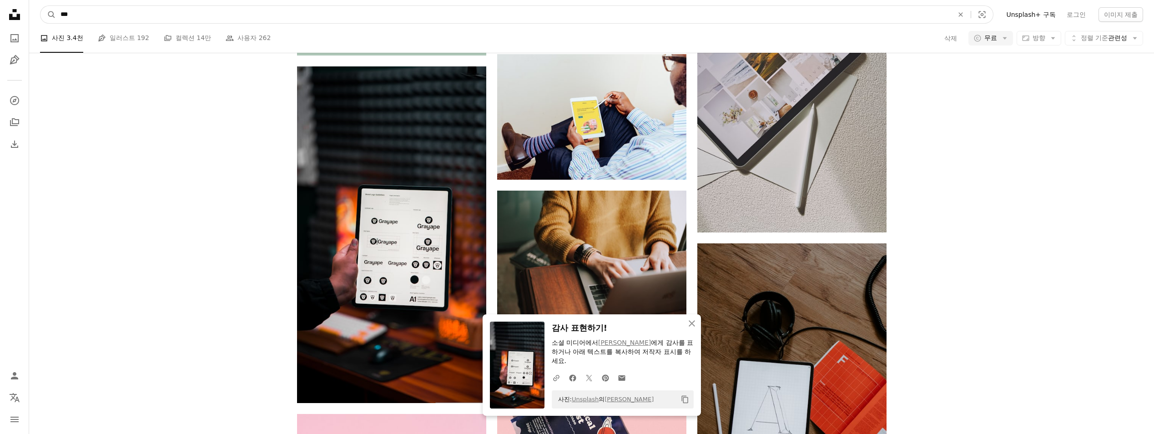
drag, startPoint x: 168, startPoint y: 17, endPoint x: 6, endPoint y: 16, distance: 161.5
type input "***"
click at [40, 6] on button "A magnifying glass" at bounding box center [47, 14] width 15 height 17
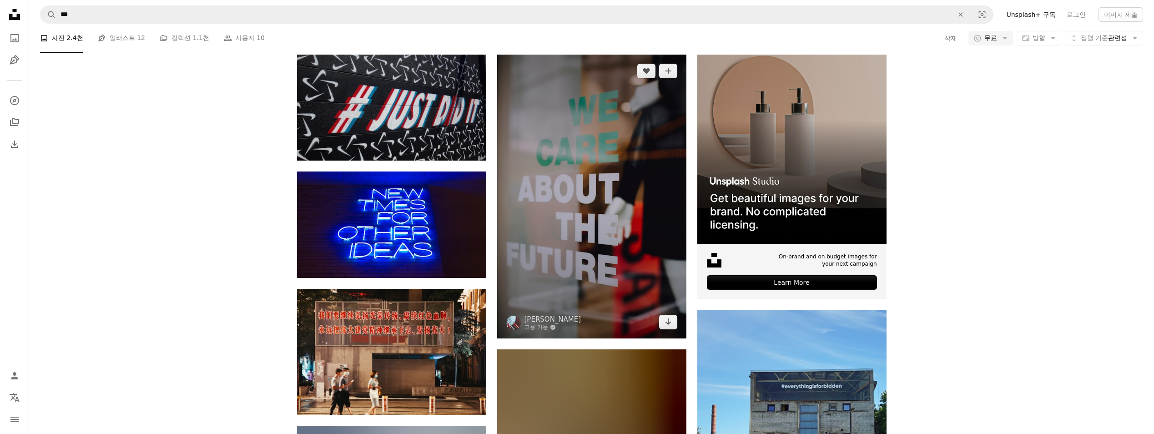
scroll to position [227, 0]
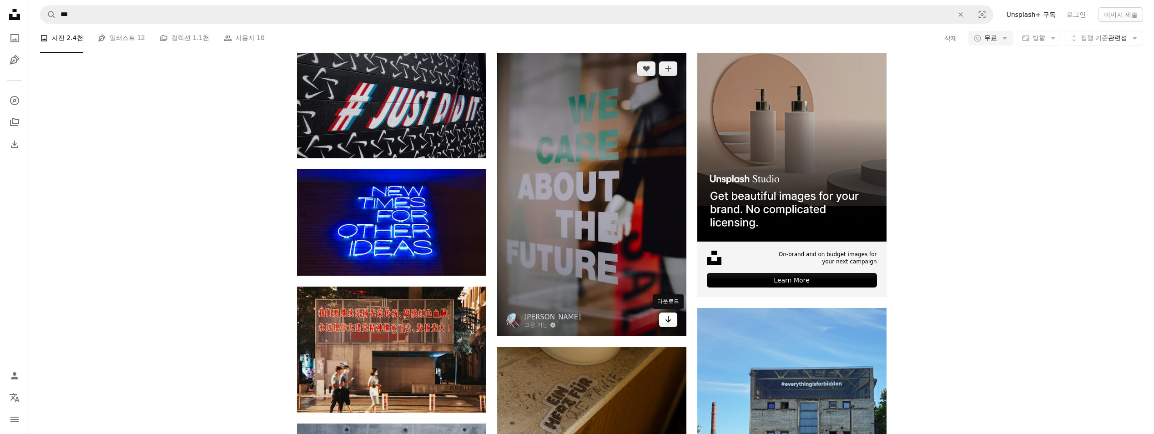
click at [570, 322] on icon "Arrow pointing down" at bounding box center [668, 319] width 7 height 11
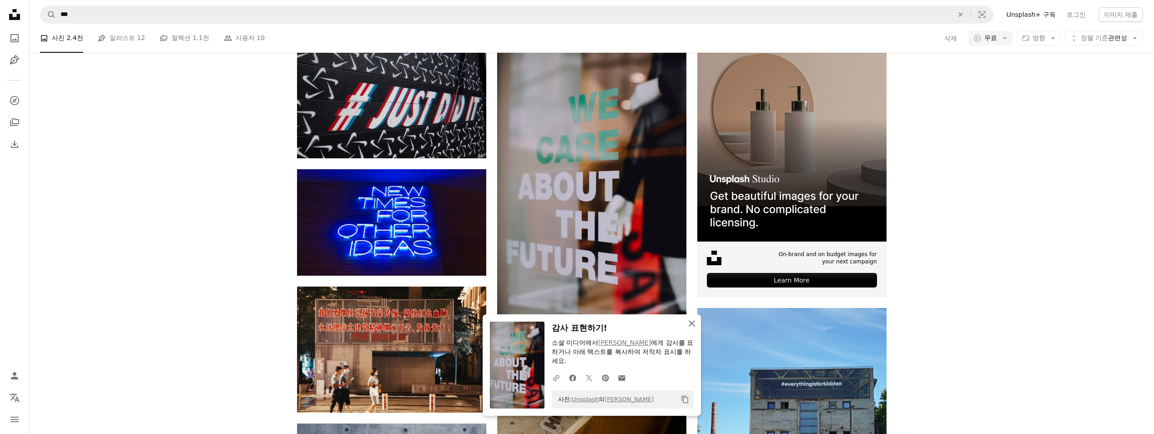
click at [570, 323] on icon "An X shape" at bounding box center [691, 323] width 11 height 11
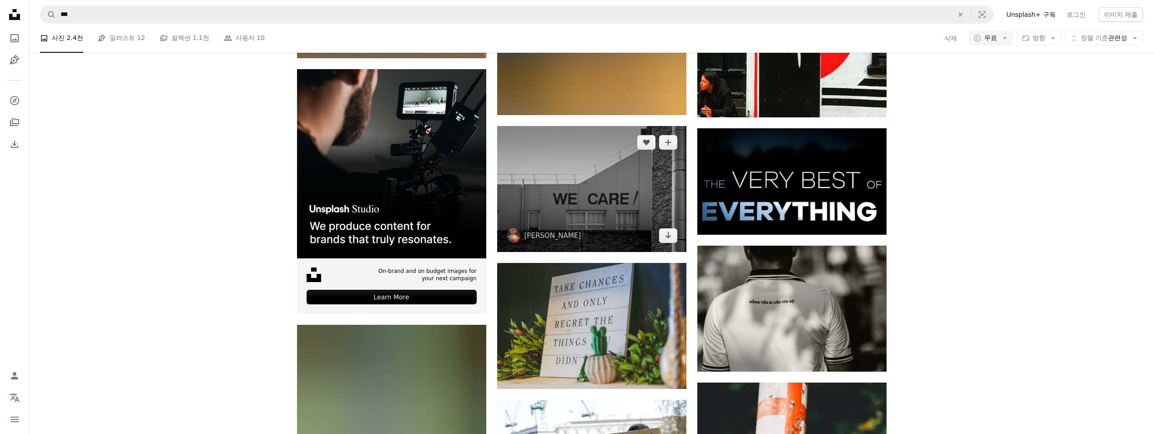
scroll to position [1638, 0]
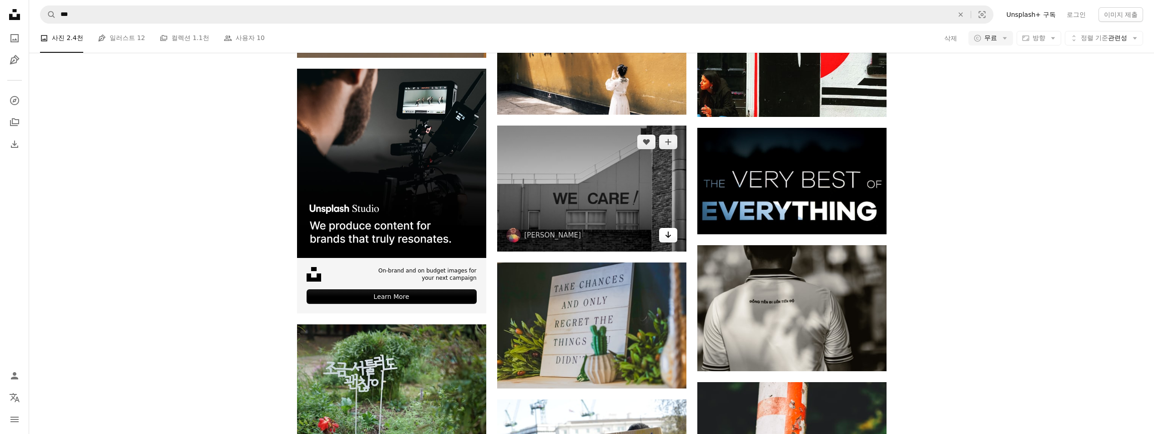
click at [570, 233] on icon "Arrow pointing down" at bounding box center [668, 234] width 7 height 11
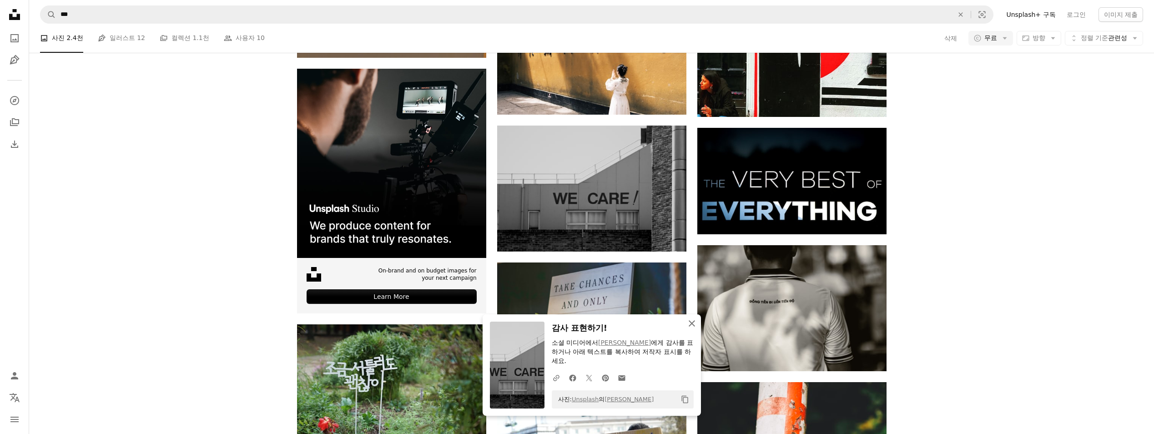
click at [570, 323] on icon "button" at bounding box center [692, 323] width 6 height 6
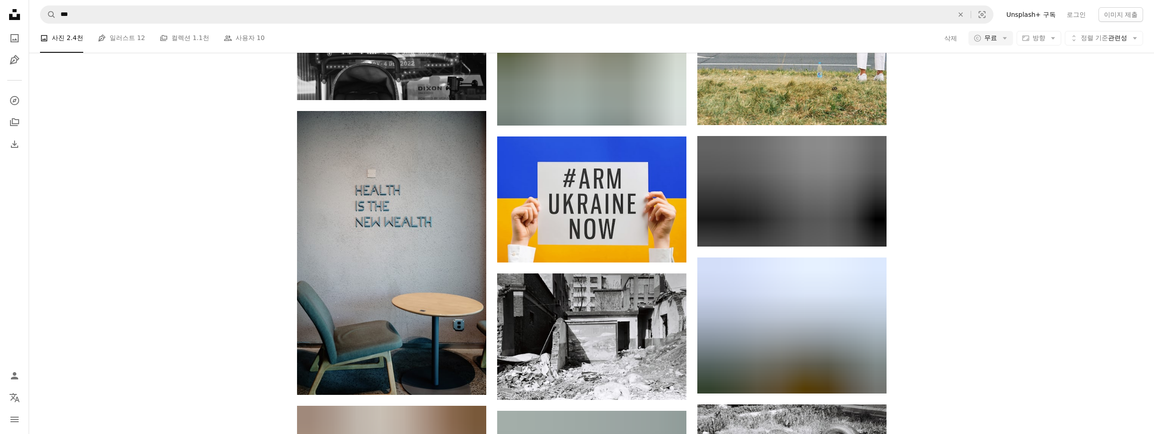
scroll to position [3412, 0]
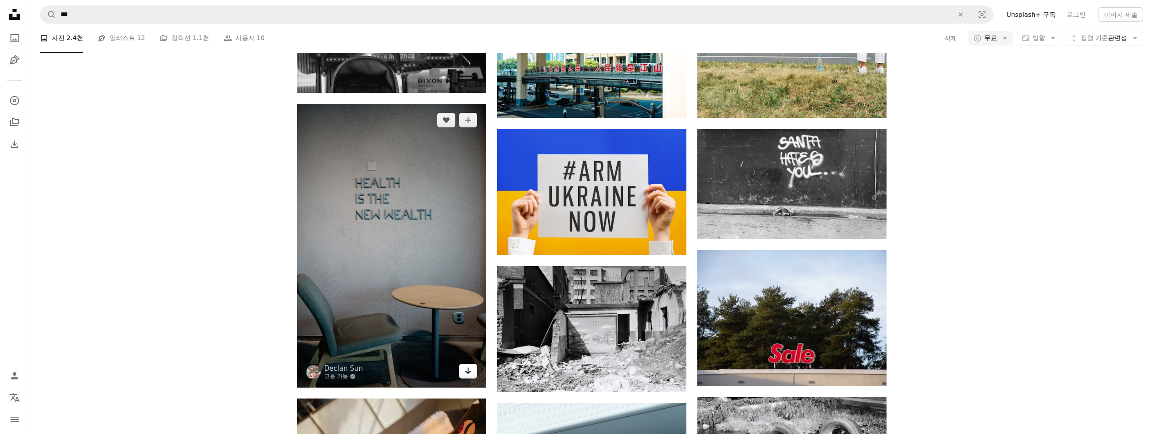
click at [467, 368] on icon "Arrow pointing down" at bounding box center [467, 370] width 7 height 11
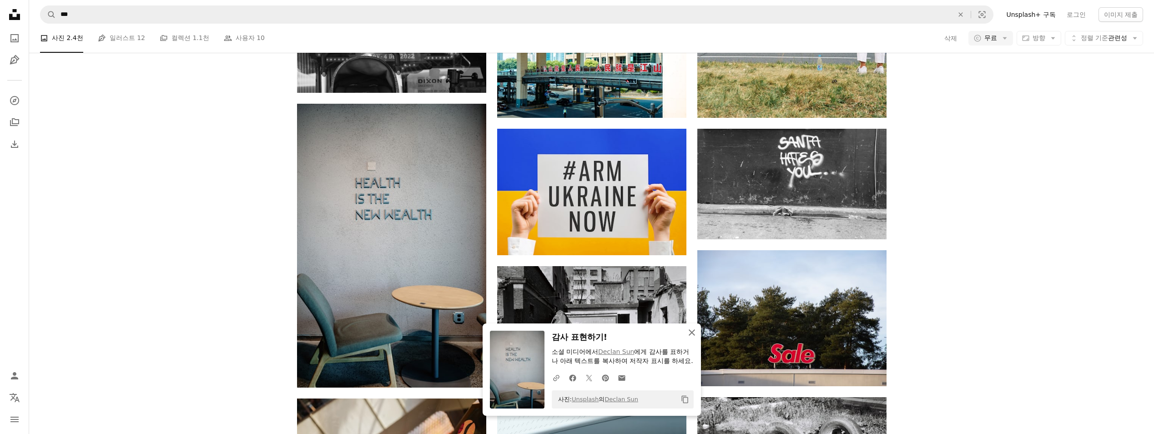
click at [570, 327] on icon "An X shape" at bounding box center [691, 332] width 11 height 11
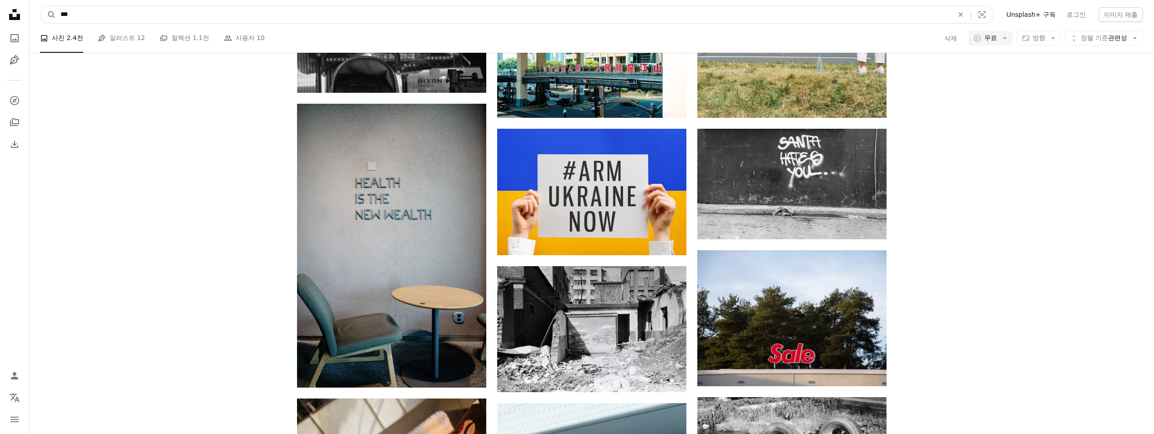
scroll to position [3390, 0]
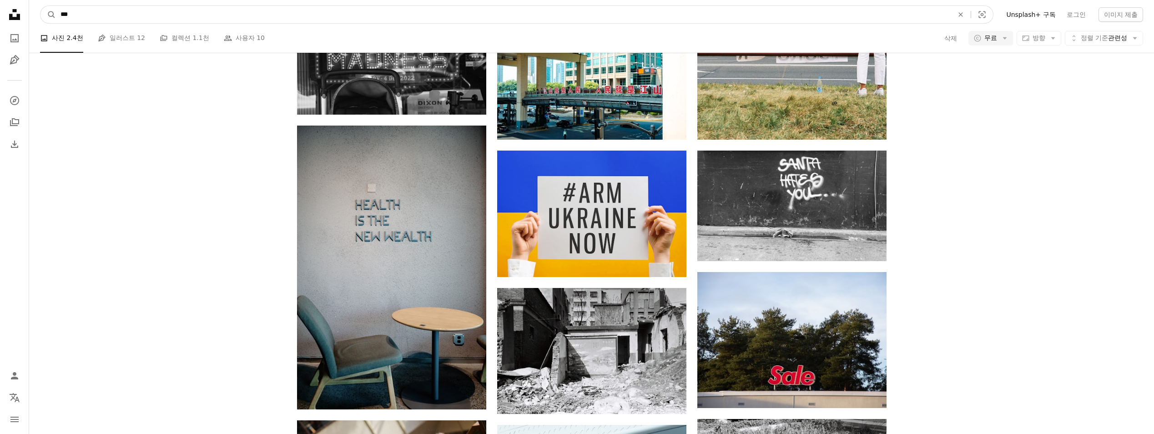
drag, startPoint x: 166, startPoint y: 12, endPoint x: 10, endPoint y: 5, distance: 155.7
type input "***"
click button "A magnifying glass" at bounding box center [47, 14] width 15 height 17
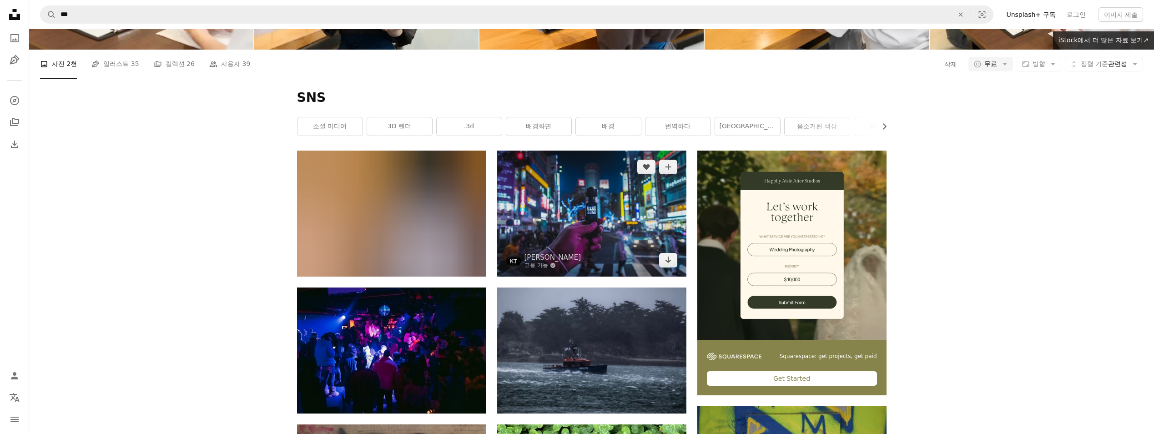
scroll to position [182, 0]
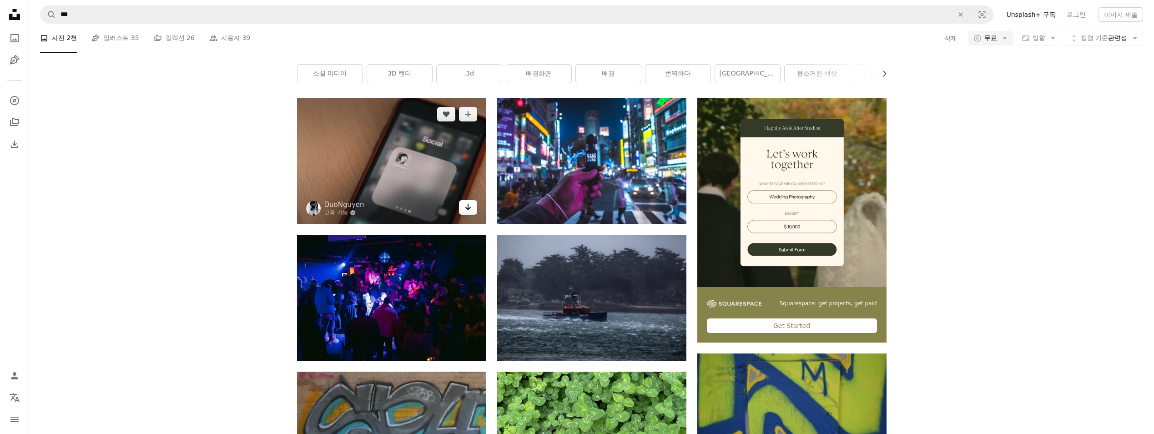
click at [464, 207] on icon "Arrow pointing down" at bounding box center [467, 207] width 7 height 11
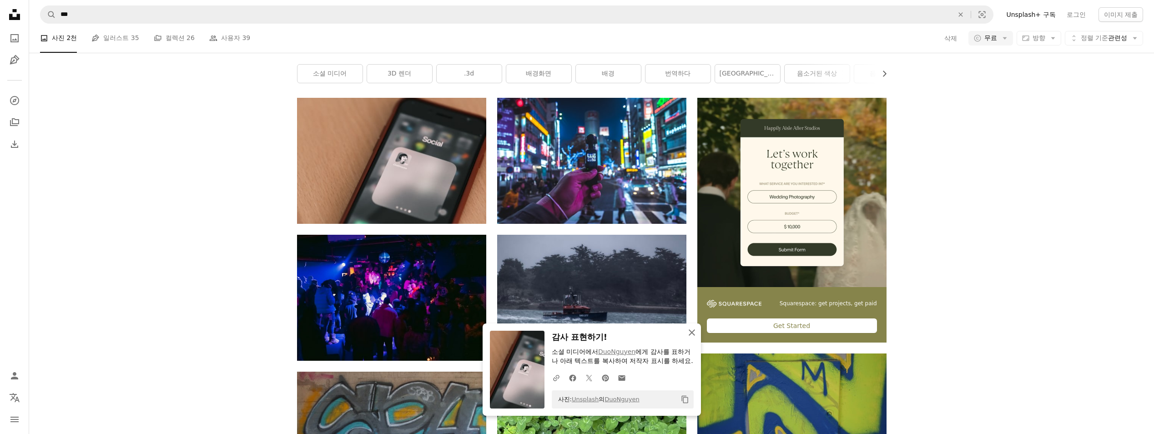
click at [570, 327] on icon "An X shape" at bounding box center [691, 332] width 11 height 11
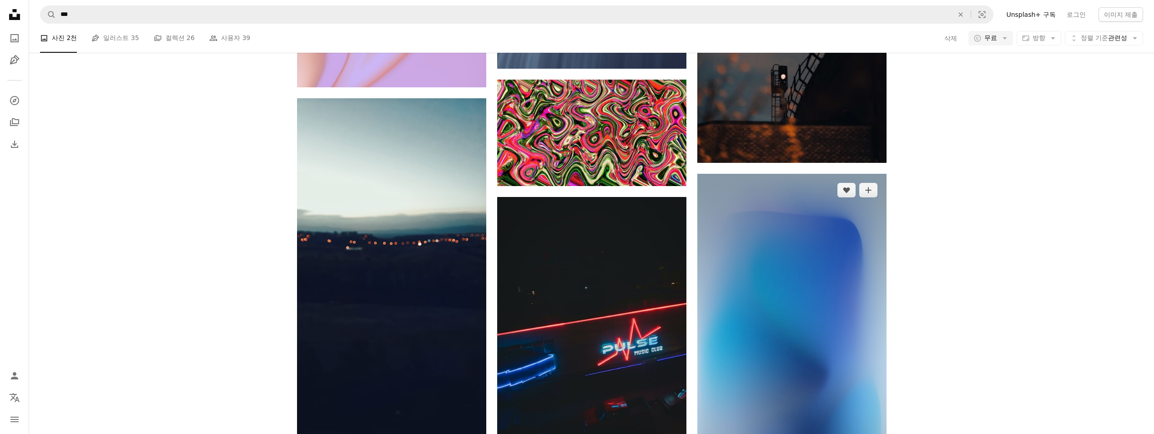
scroll to position [3501, 0]
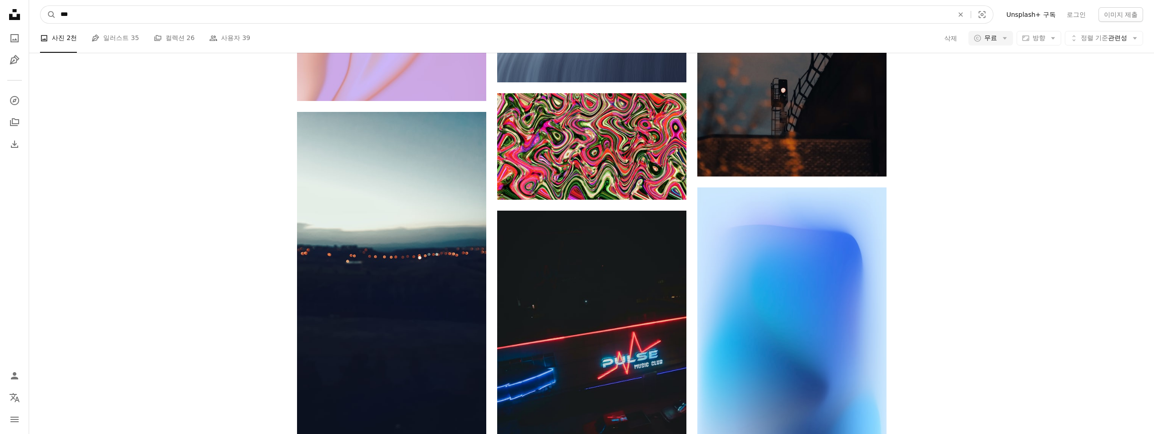
drag, startPoint x: 97, startPoint y: 16, endPoint x: 32, endPoint y: 18, distance: 64.6
click at [35, 18] on nav "A magnifying glass *** An X shape Visual search Filters Unsplash+ 구독 로그인 이미지 제출" at bounding box center [591, 14] width 1125 height 29
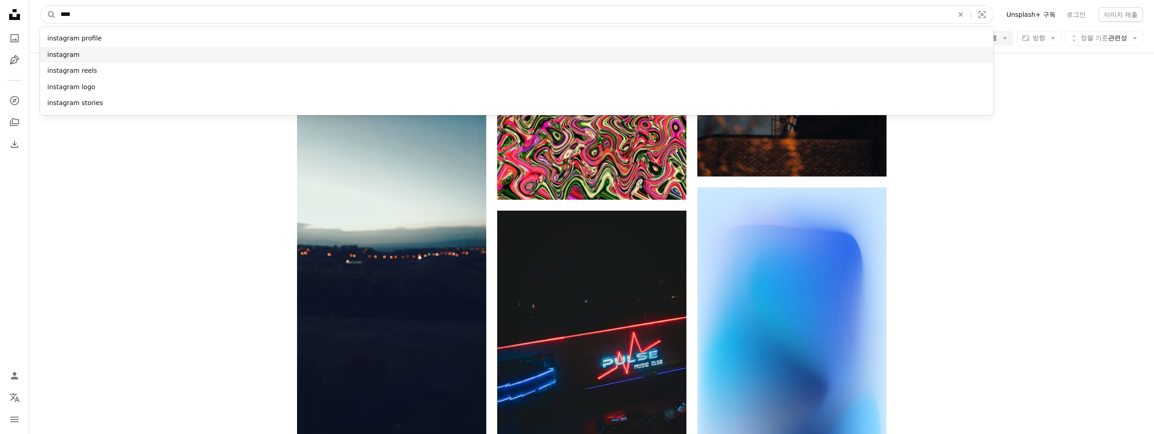
type input "****"
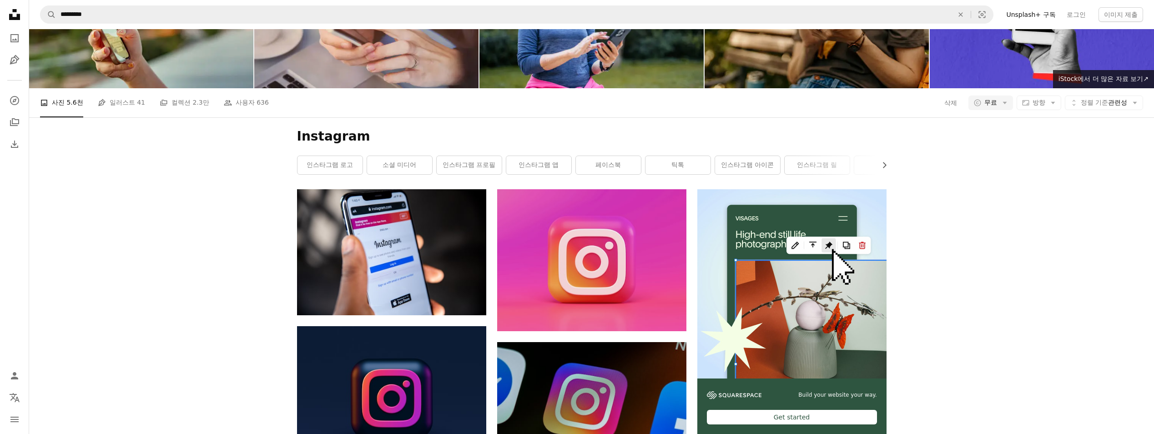
scroll to position [91, 0]
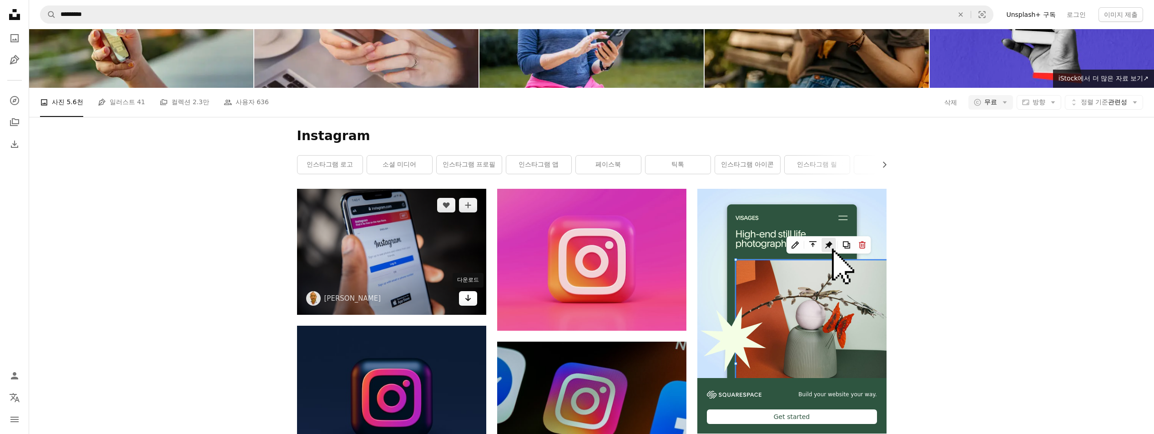
click at [472, 301] on link "Arrow pointing down" at bounding box center [468, 298] width 18 height 15
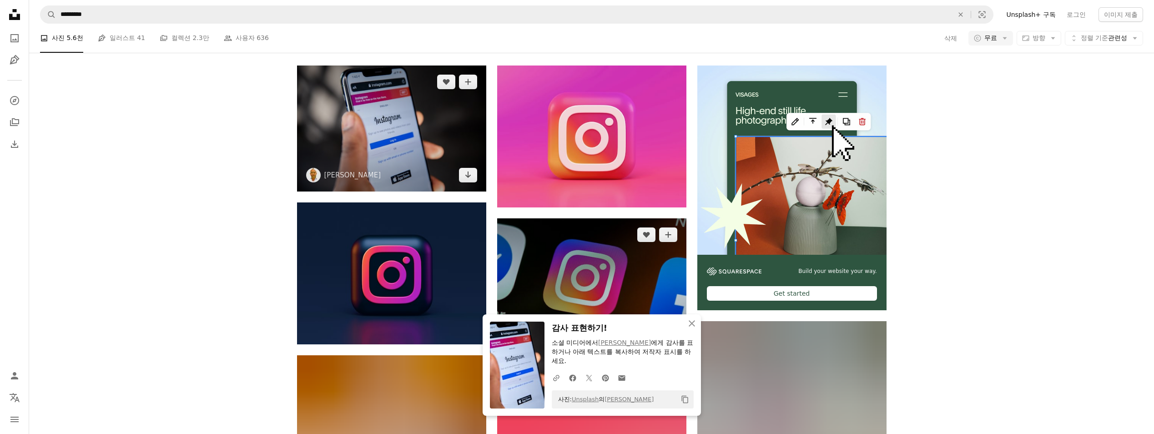
scroll to position [227, 0]
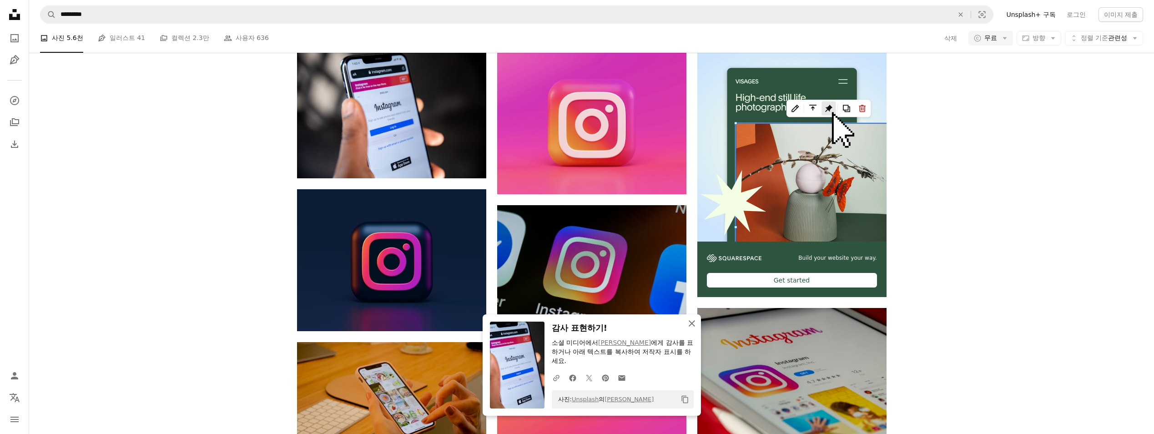
click at [570, 321] on icon "An X shape" at bounding box center [691, 323] width 11 height 11
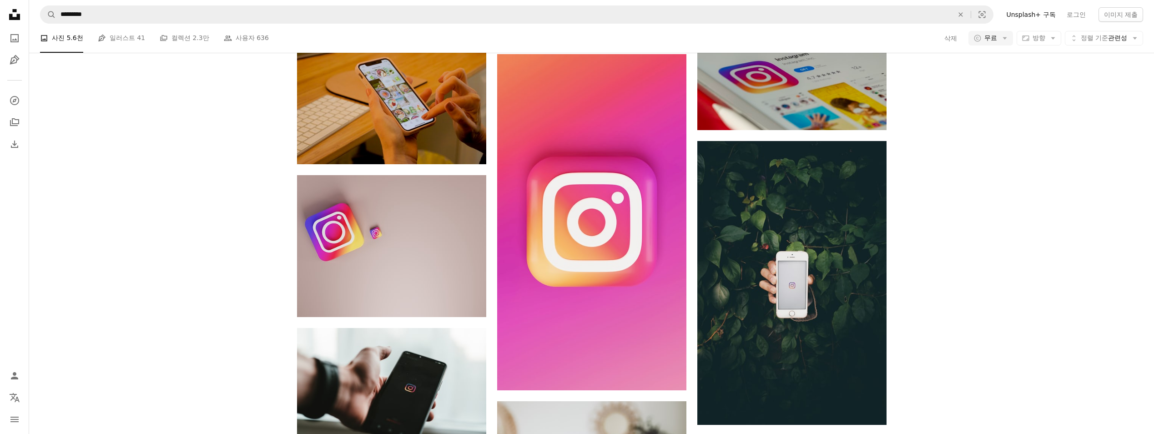
scroll to position [546, 0]
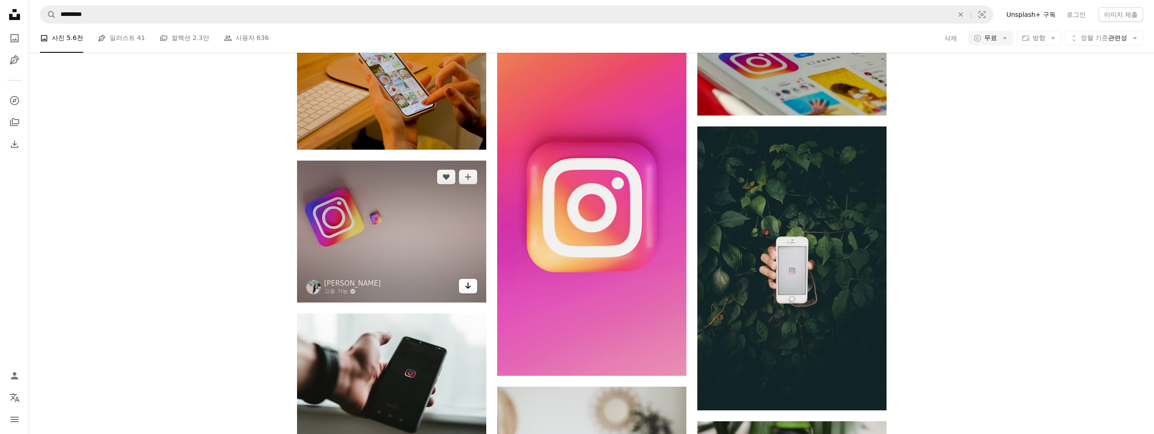
click at [469, 290] on icon "Arrow pointing down" at bounding box center [467, 285] width 7 height 11
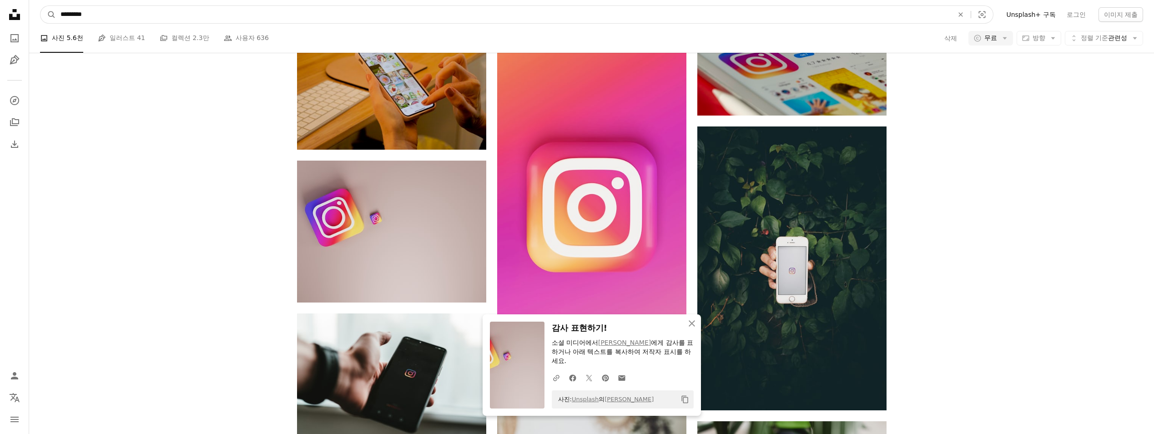
drag, startPoint x: 153, startPoint y: 17, endPoint x: -2, endPoint y: 15, distance: 154.7
type input "*"
type input "******"
click button "A magnifying glass" at bounding box center [47, 14] width 15 height 17
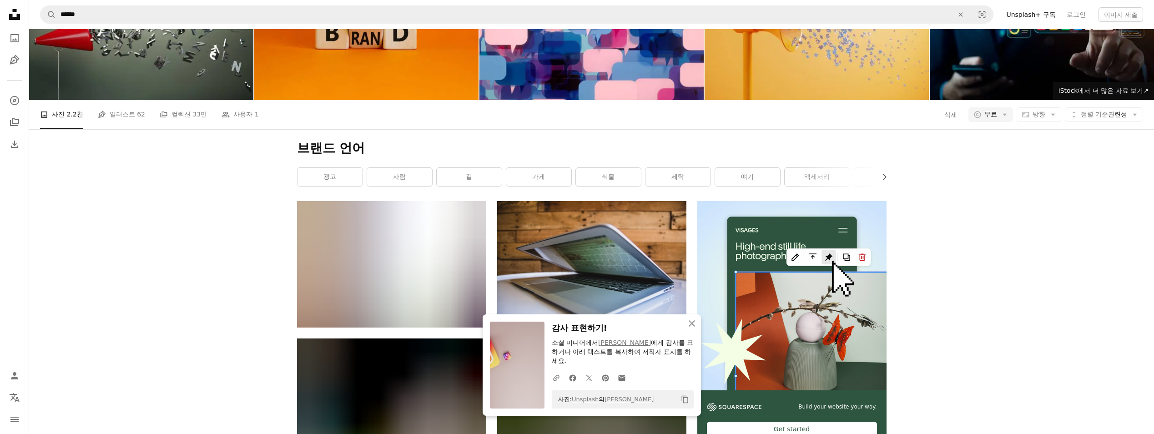
scroll to position [91, 0]
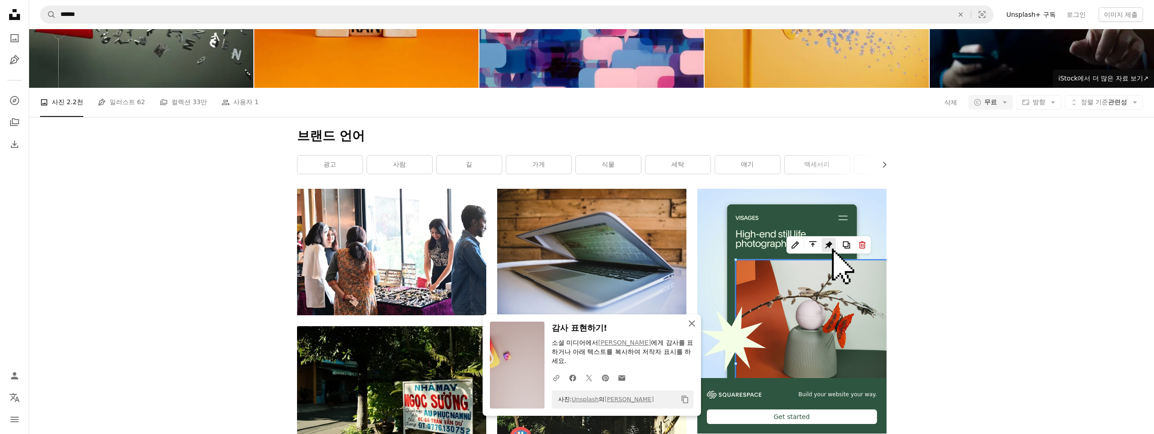
click at [570, 321] on icon "An X shape" at bounding box center [691, 323] width 11 height 11
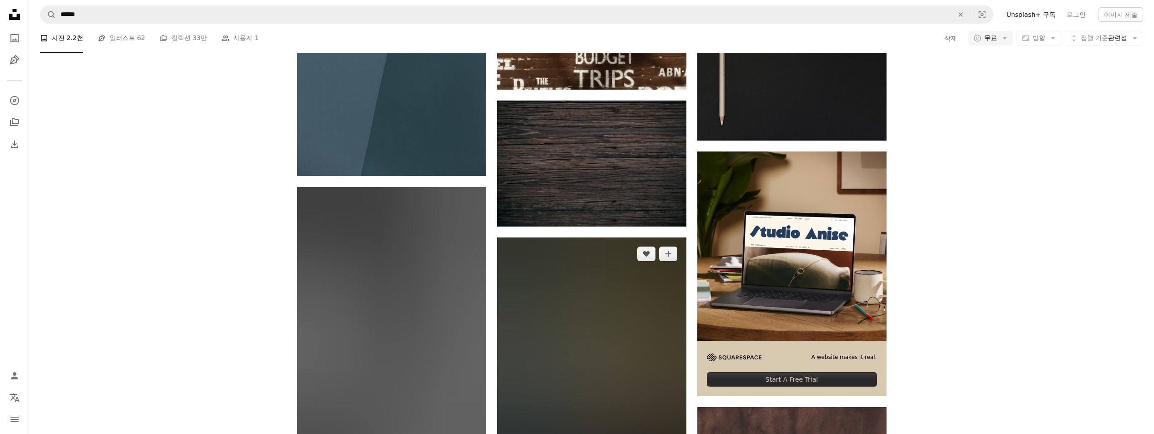
scroll to position [3464, 0]
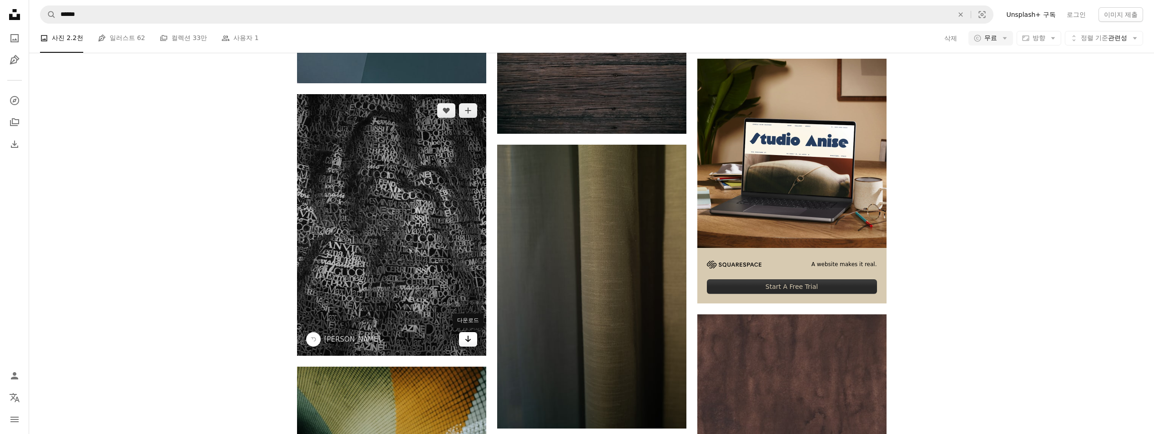
click at [473, 343] on link "Arrow pointing down" at bounding box center [468, 339] width 18 height 15
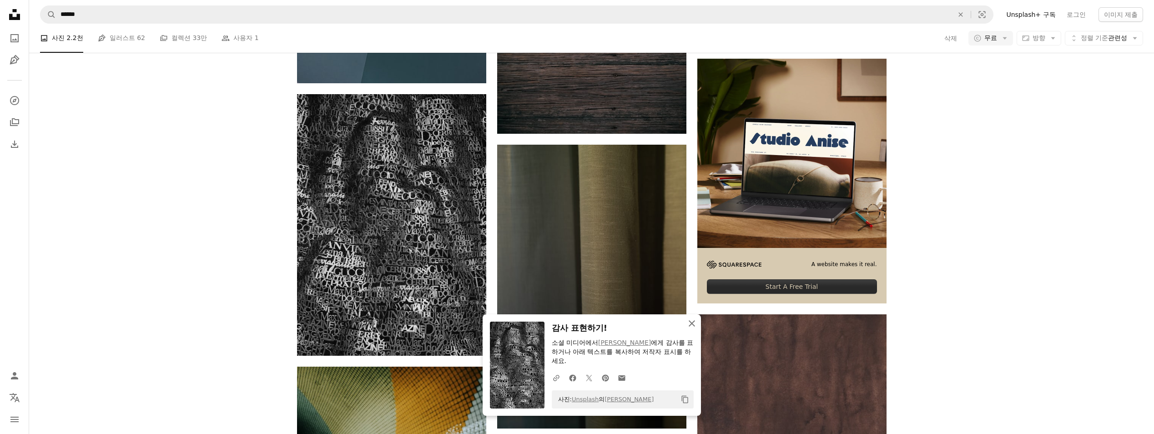
click at [570, 323] on icon "An X shape" at bounding box center [691, 323] width 11 height 11
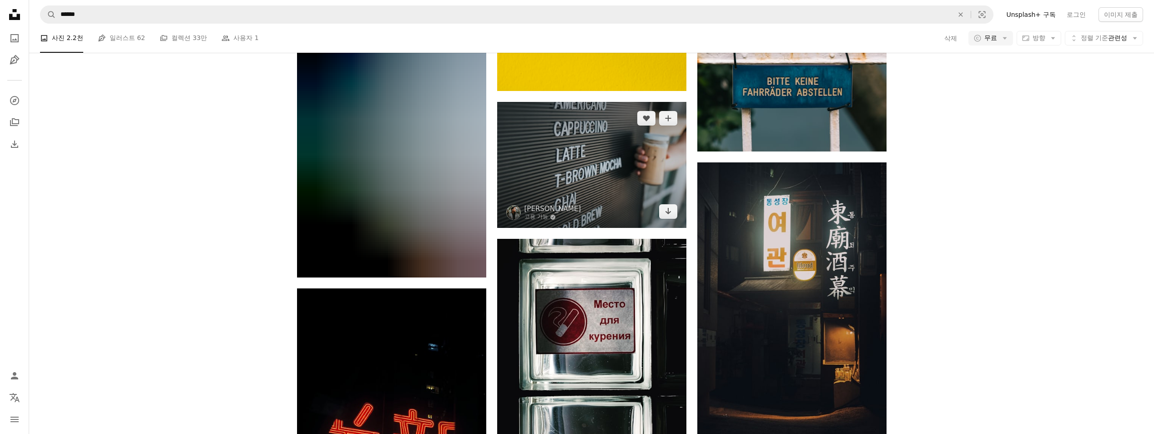
scroll to position [5693, 0]
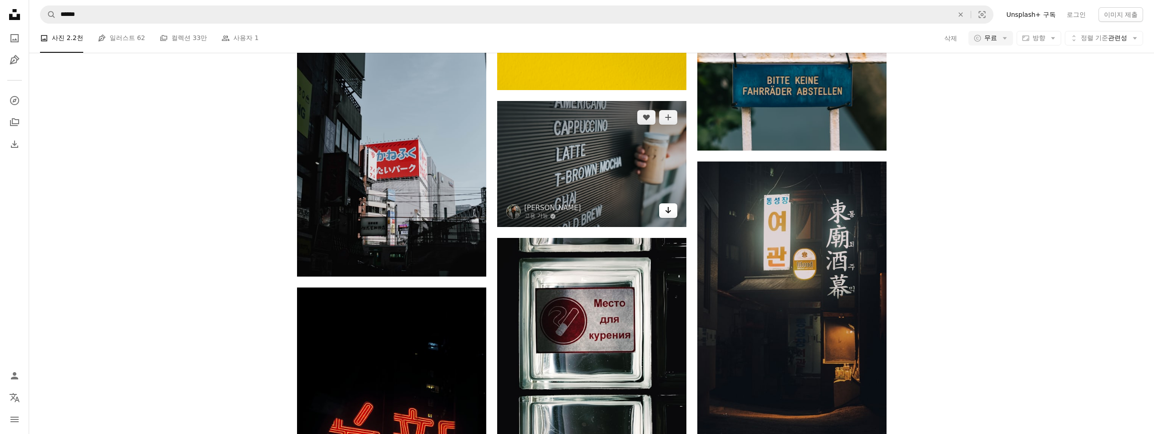
click at [570, 209] on icon "Arrow pointing down" at bounding box center [668, 210] width 7 height 11
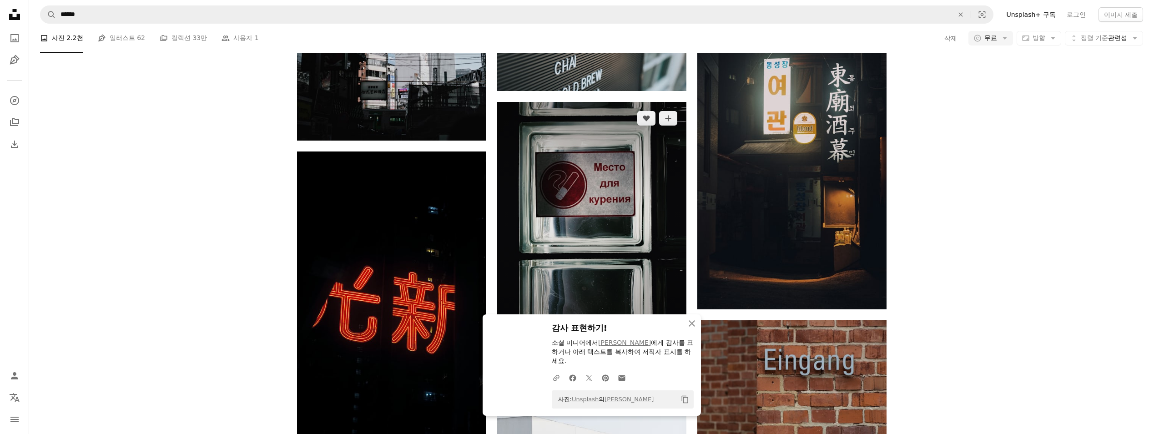
scroll to position [5830, 0]
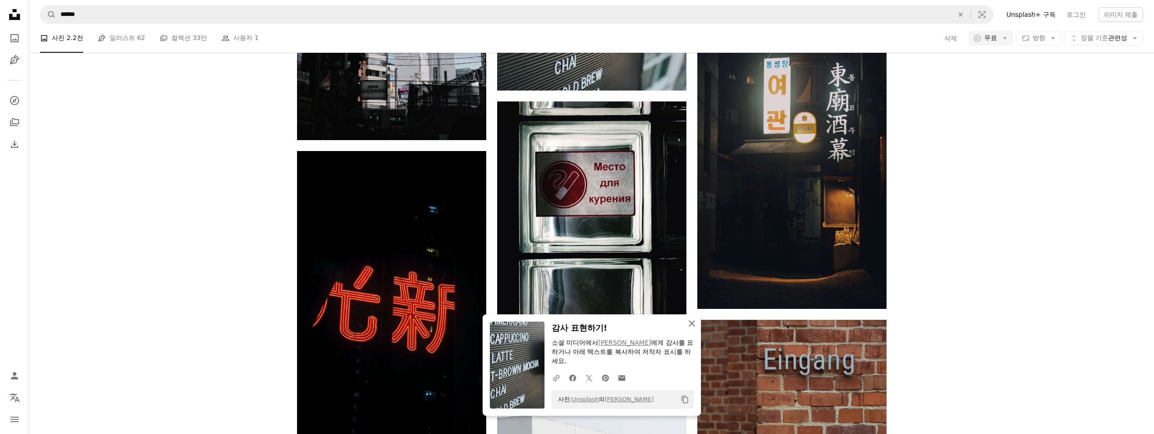
click at [570, 321] on icon "An X shape" at bounding box center [691, 323] width 11 height 11
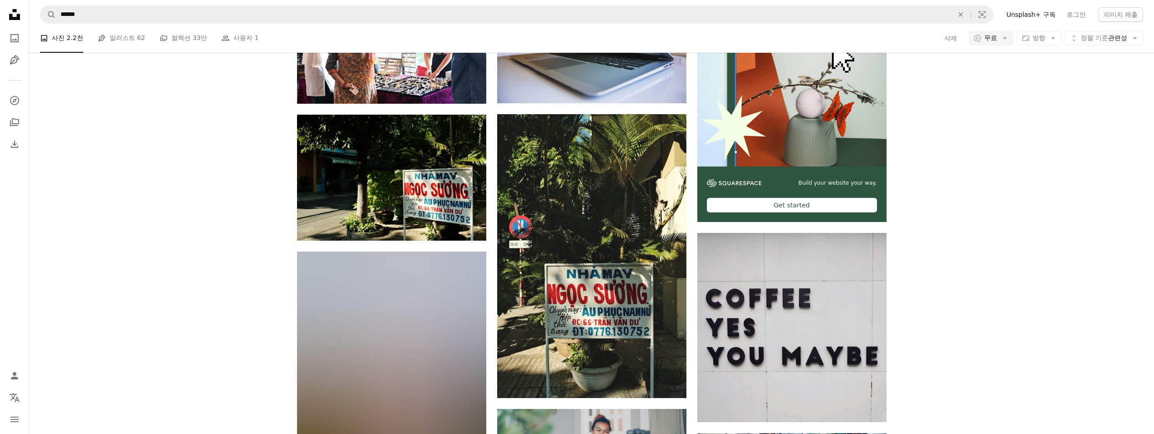
scroll to position [0, 0]
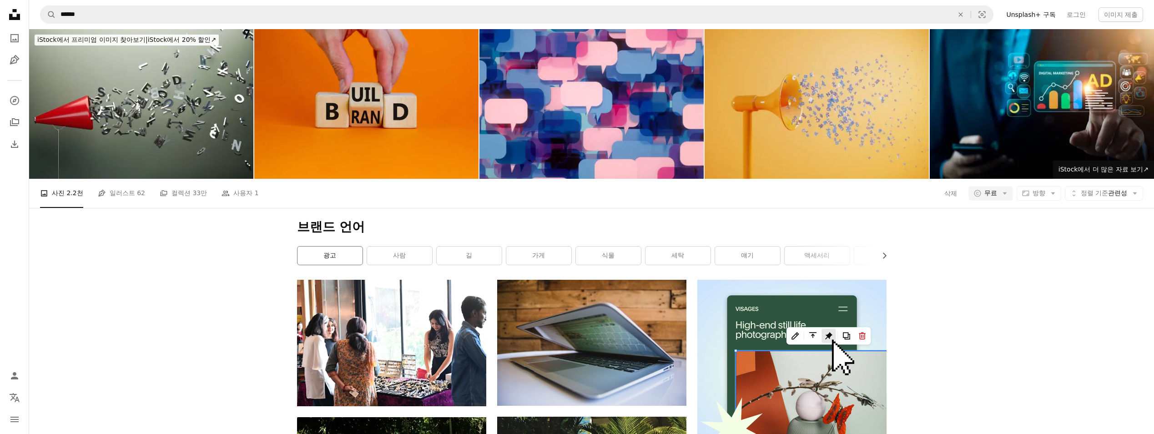
click at [353, 252] on link "광고" at bounding box center [330, 256] width 65 height 18
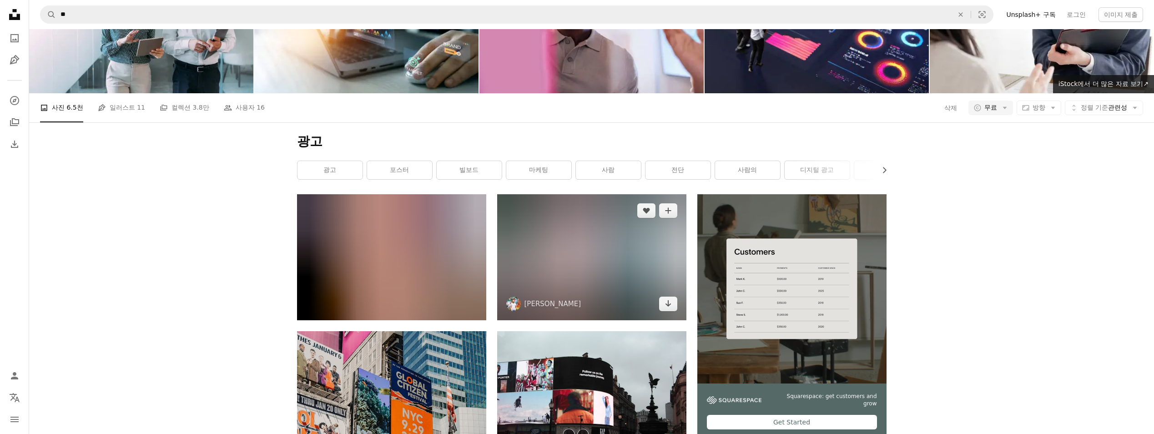
scroll to position [91, 0]
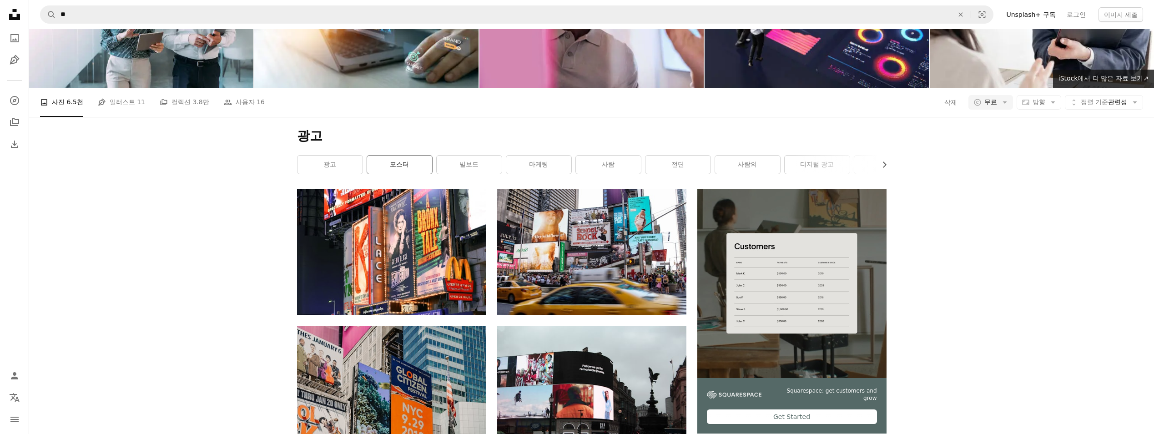
click at [414, 167] on link "포스터" at bounding box center [399, 165] width 65 height 18
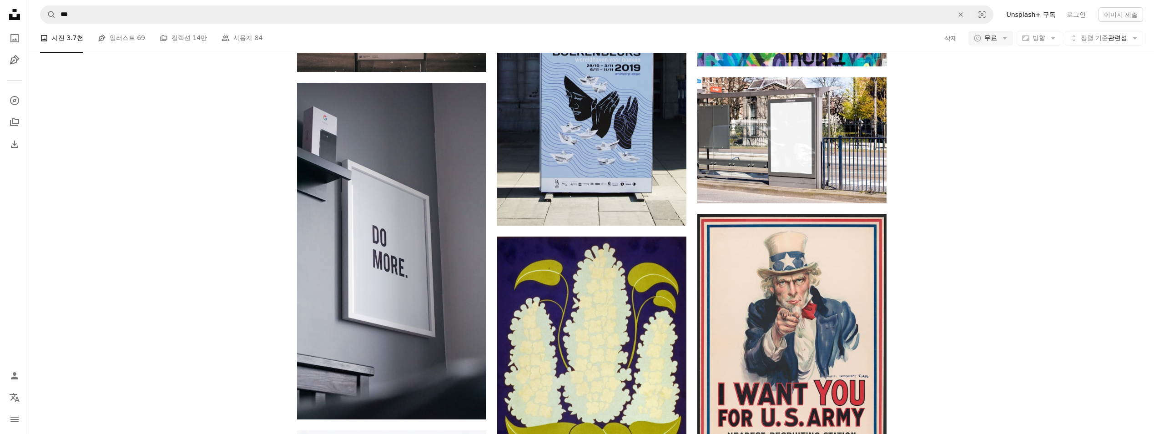
scroll to position [3173, 0]
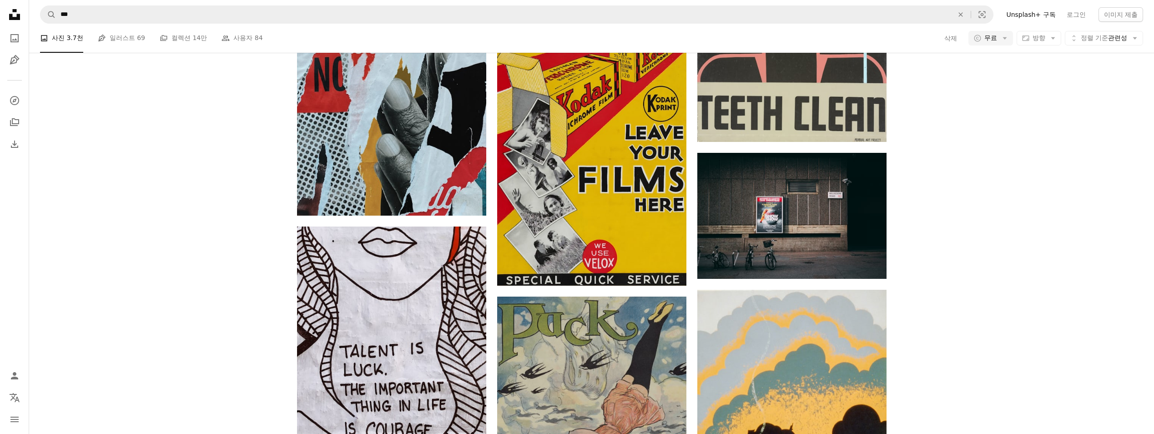
drag, startPoint x: 1152, startPoint y: 372, endPoint x: 970, endPoint y: 274, distance: 206.4
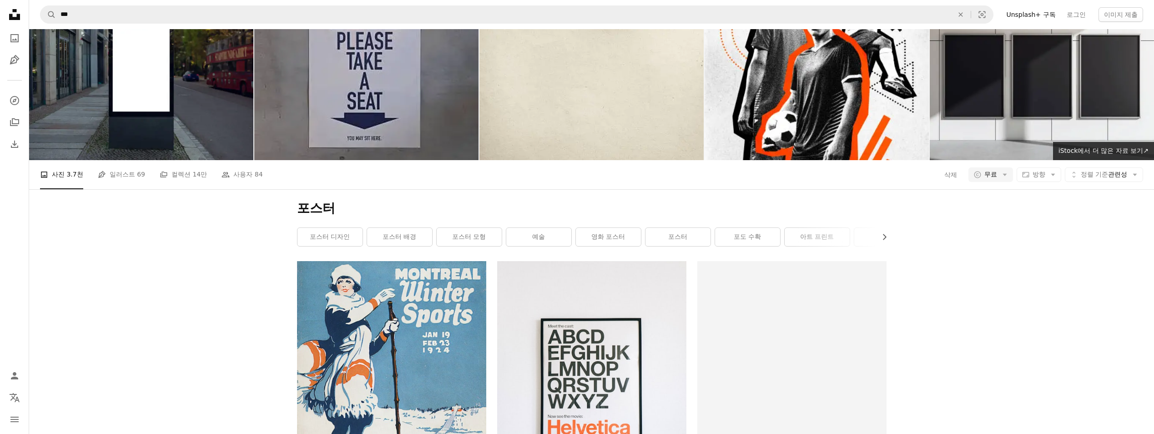
scroll to position [0, 0]
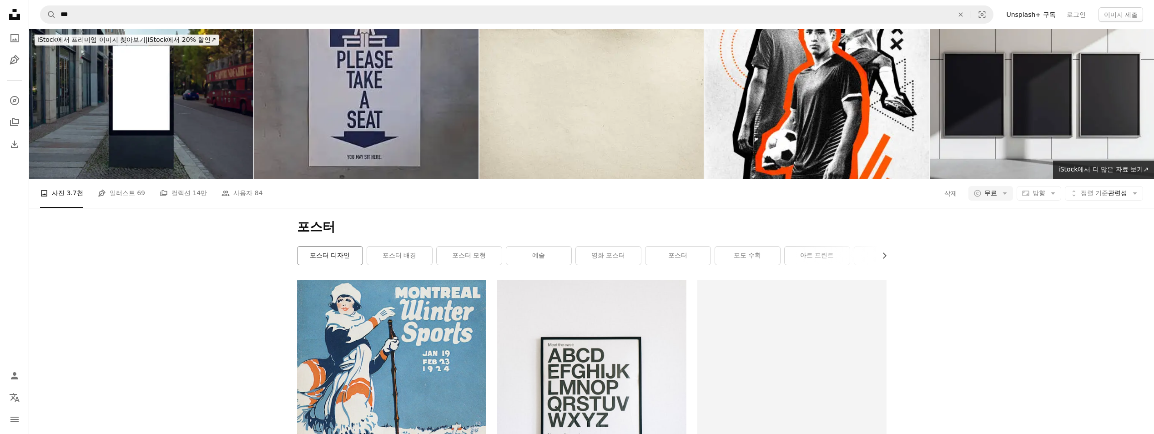
click at [338, 257] on link "포스터 디자인" at bounding box center [330, 256] width 65 height 18
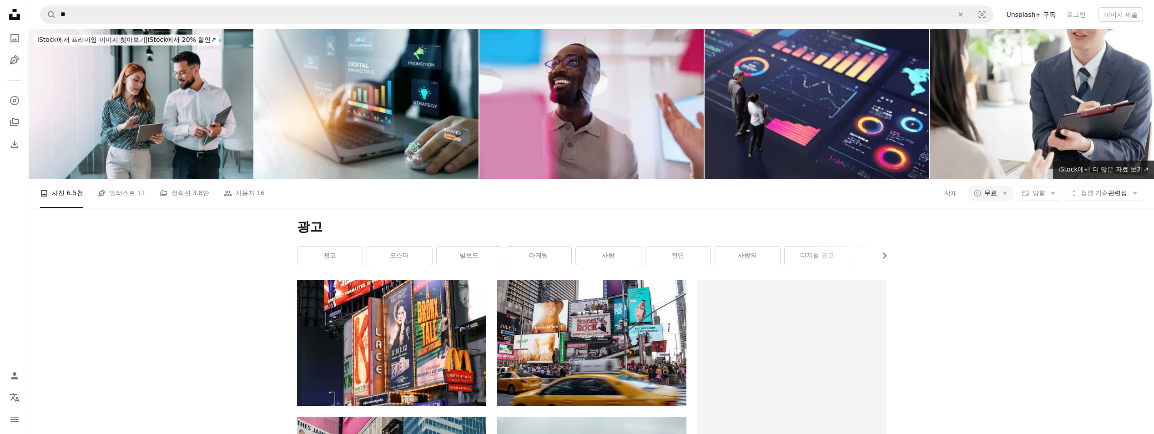
scroll to position [91, 0]
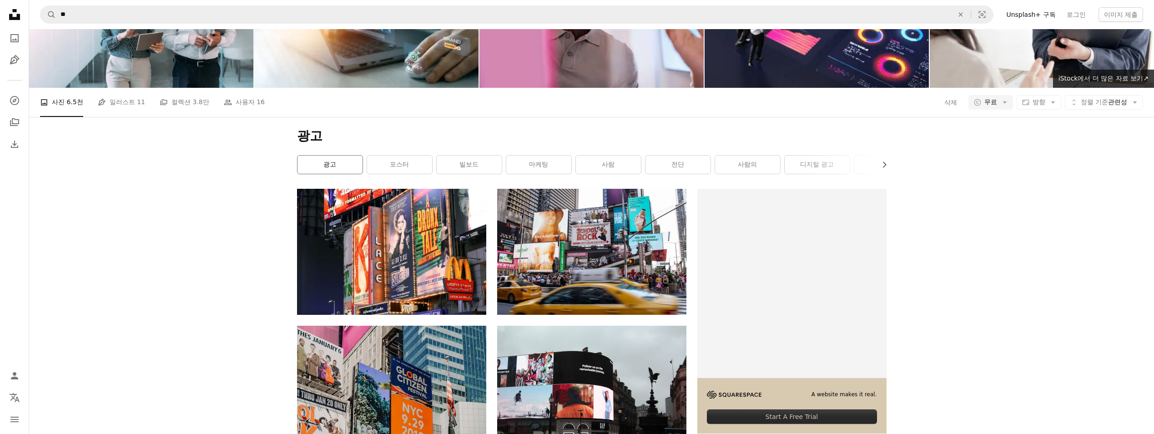
click at [327, 156] on link "광고" at bounding box center [330, 165] width 65 height 18
click at [339, 163] on link "광고" at bounding box center [330, 165] width 65 height 18
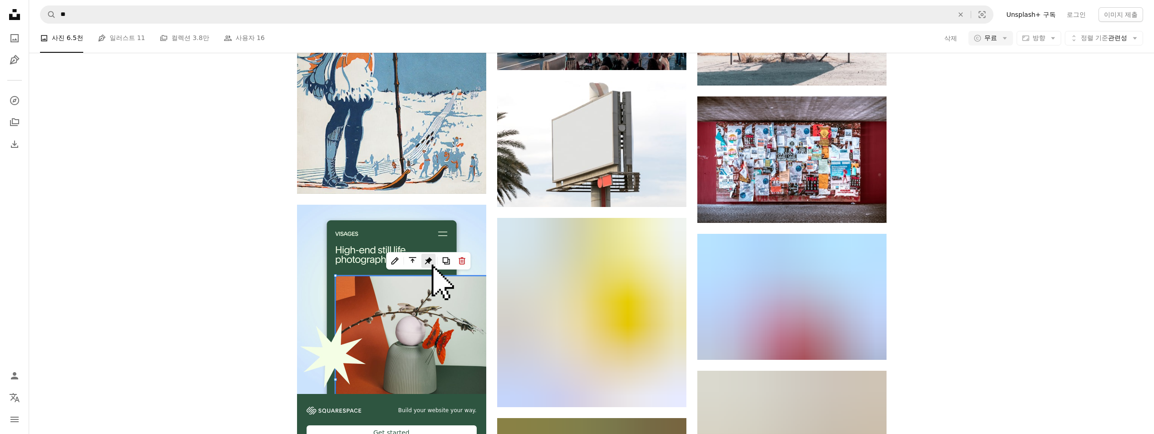
scroll to position [1846, 0]
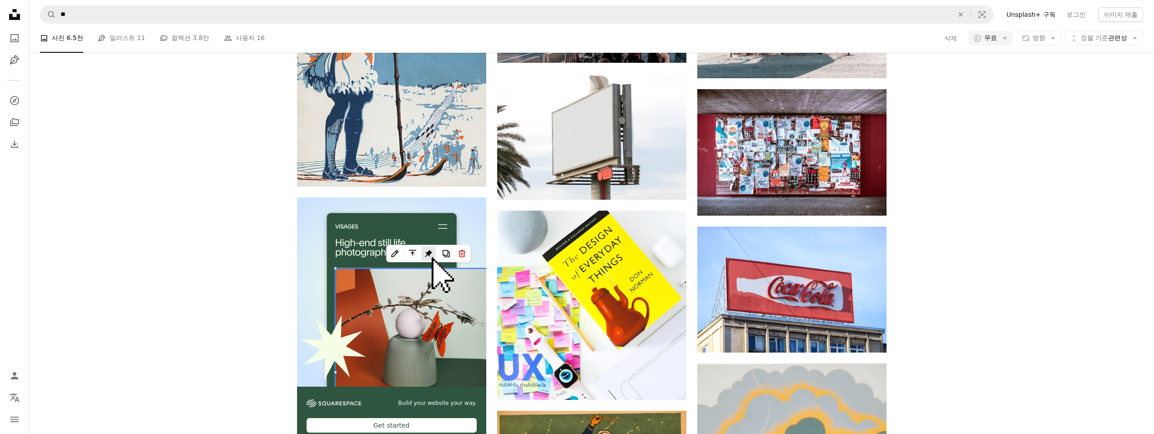
drag, startPoint x: 1157, startPoint y: 224, endPoint x: 1038, endPoint y: 324, distance: 155.3
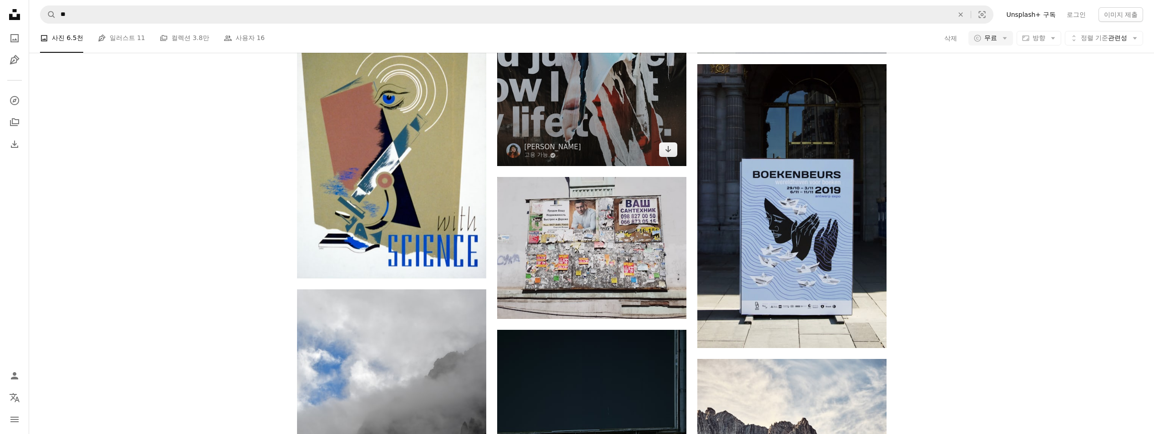
scroll to position [4222, 0]
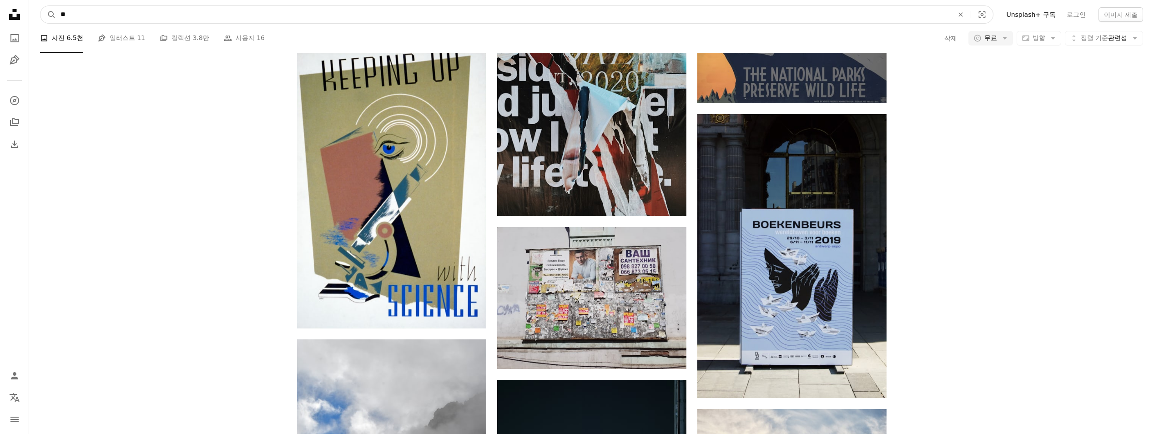
drag, startPoint x: 98, startPoint y: 20, endPoint x: 0, endPoint y: 15, distance: 97.9
type input "*****"
click button "A magnifying glass" at bounding box center [47, 14] width 15 height 17
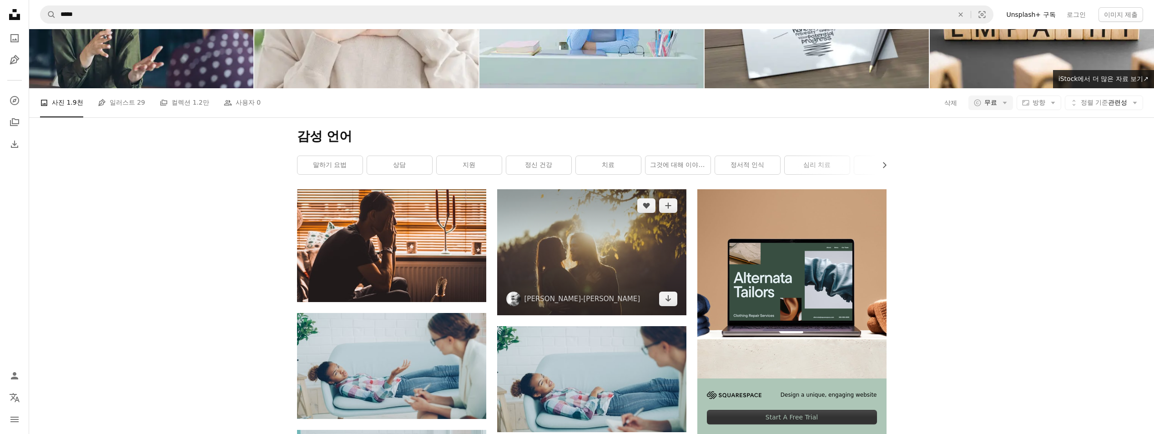
scroll to position [91, 0]
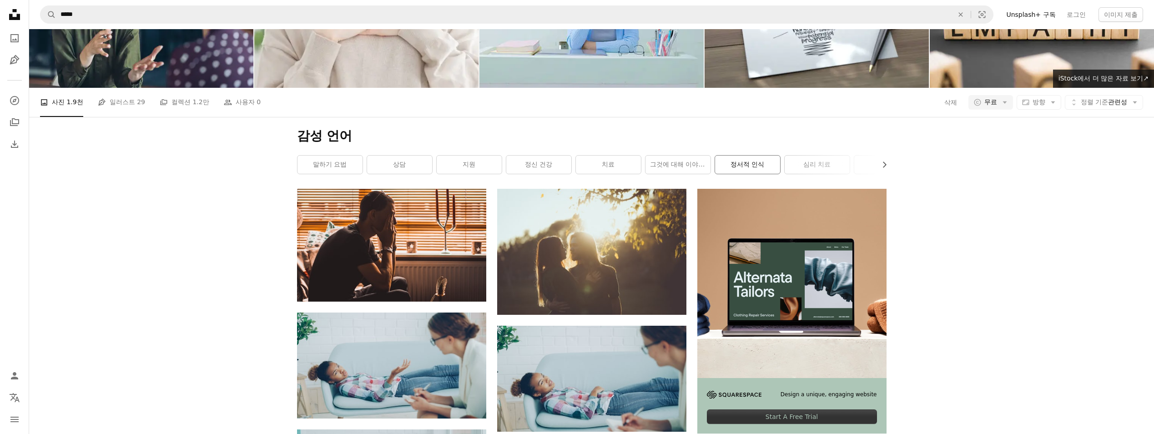
click at [570, 167] on link "정서적 인식" at bounding box center [747, 165] width 65 height 18
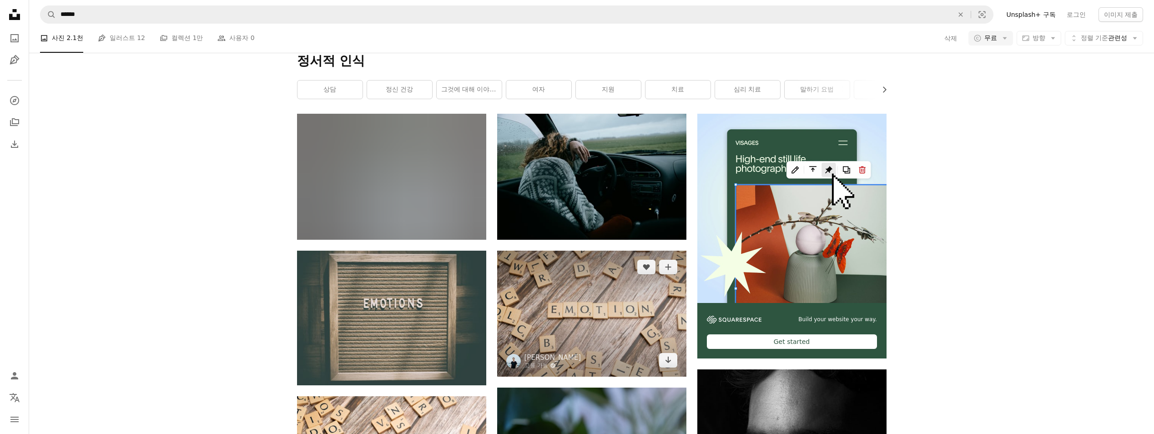
scroll to position [182, 0]
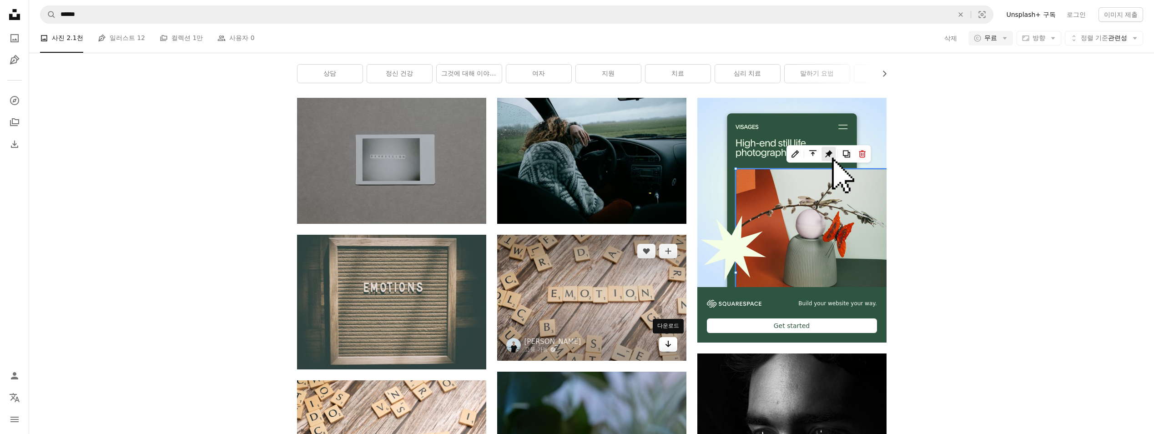
click at [570, 345] on icon "Arrow pointing down" at bounding box center [668, 343] width 7 height 11
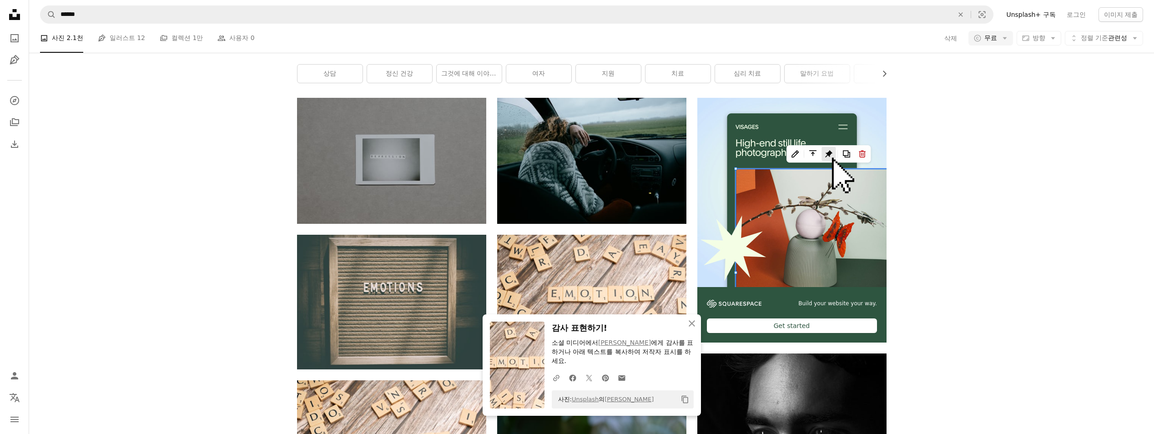
click at [570, 319] on div "An X shape 닫기 감사 표현하기! 소셜 미디어에서 [PERSON_NAME] 에게 감사를 표하거나 아래 텍스트를 복사하여 저작자 표시를 …" at bounding box center [592, 364] width 218 height 101
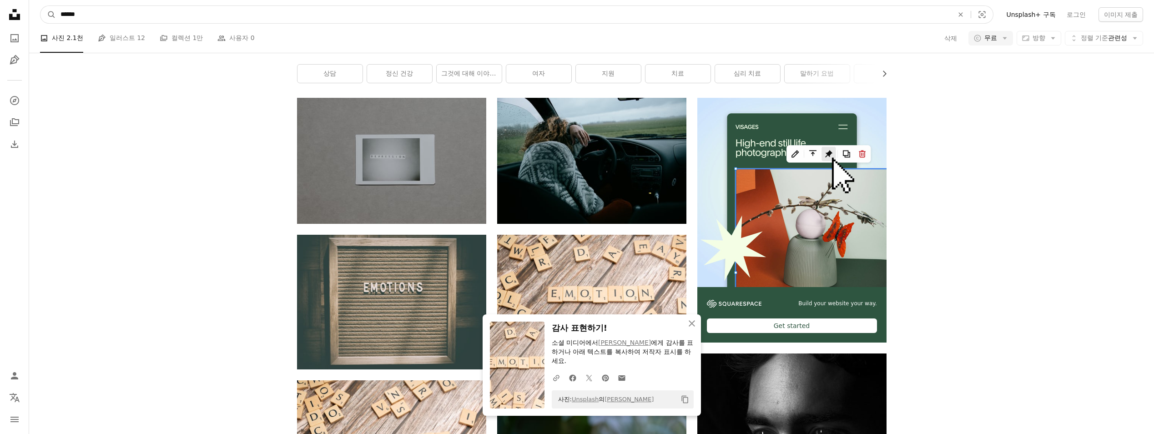
drag, startPoint x: 145, startPoint y: 17, endPoint x: 0, endPoint y: 13, distance: 145.2
type input "***"
click button "A magnifying glass" at bounding box center [47, 14] width 15 height 17
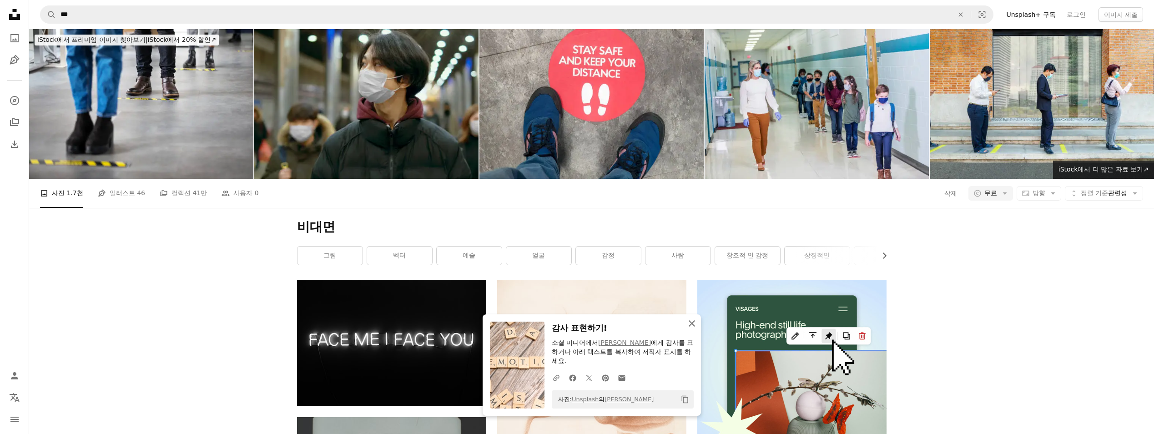
click at [570, 324] on icon "button" at bounding box center [692, 323] width 6 height 6
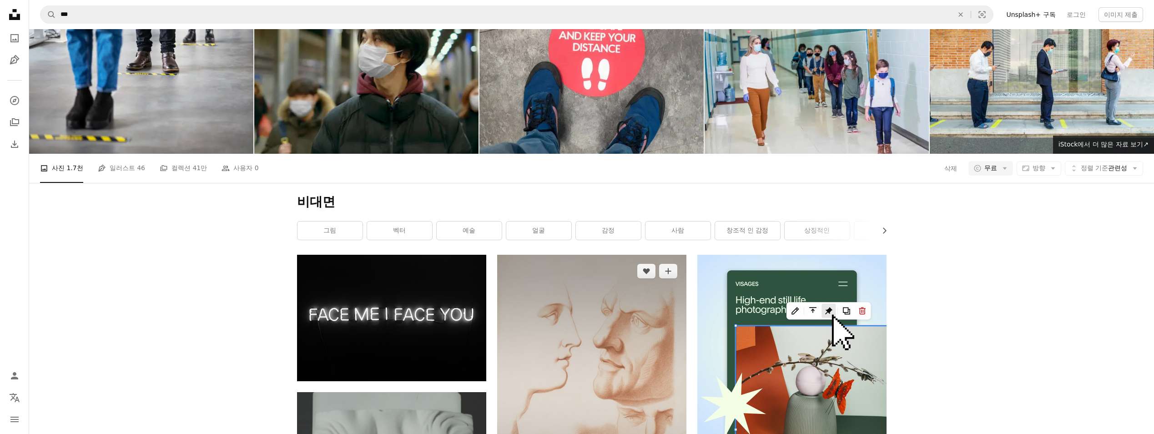
scroll to position [107, 0]
